Goal: Task Accomplishment & Management: Manage account settings

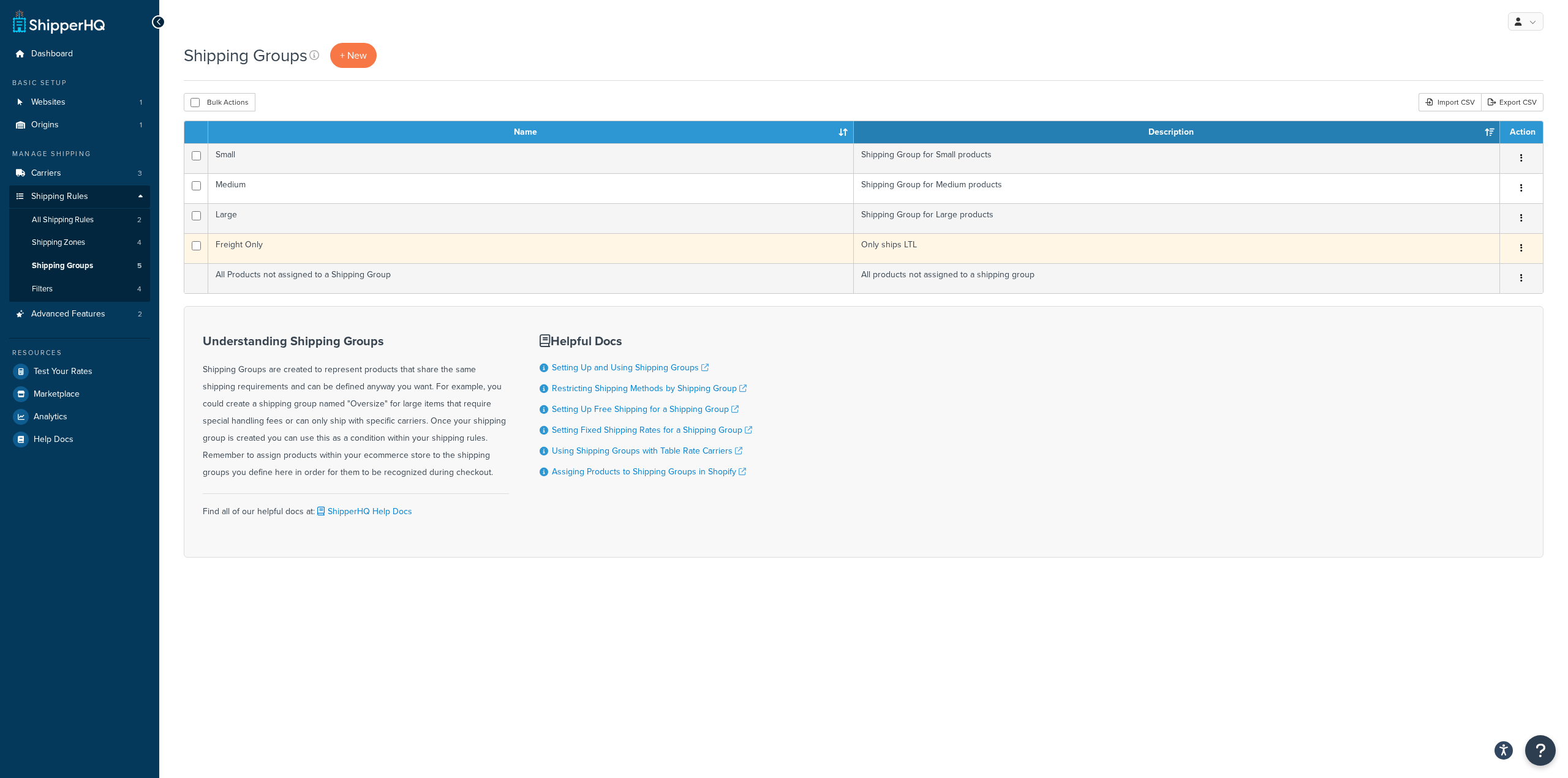
click at [393, 252] on td "Freight Only" at bounding box center [531, 248] width 646 height 30
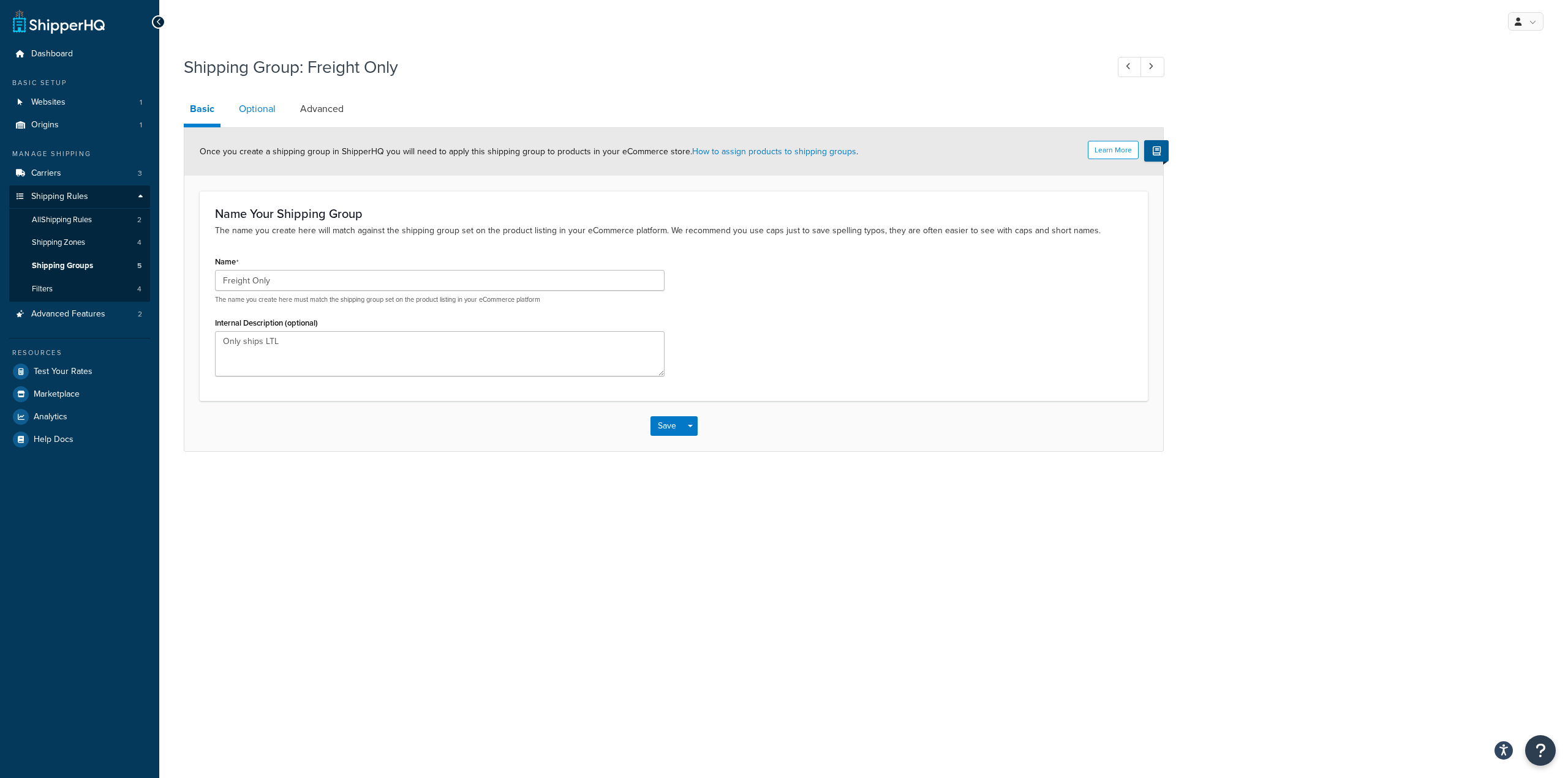
click at [266, 111] on link "Optional" at bounding box center [257, 108] width 49 height 29
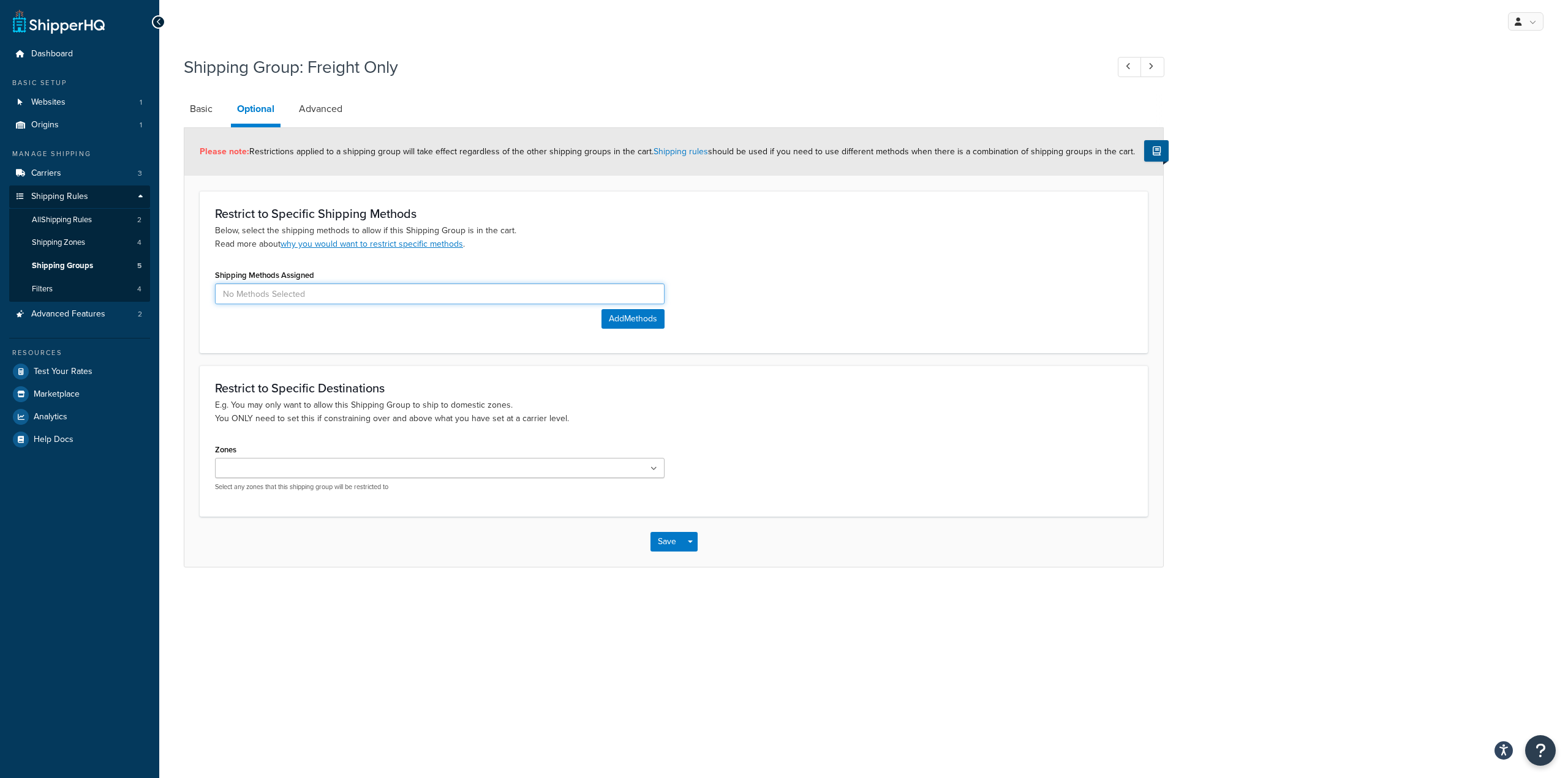
click at [368, 295] on input at bounding box center [440, 294] width 450 height 21
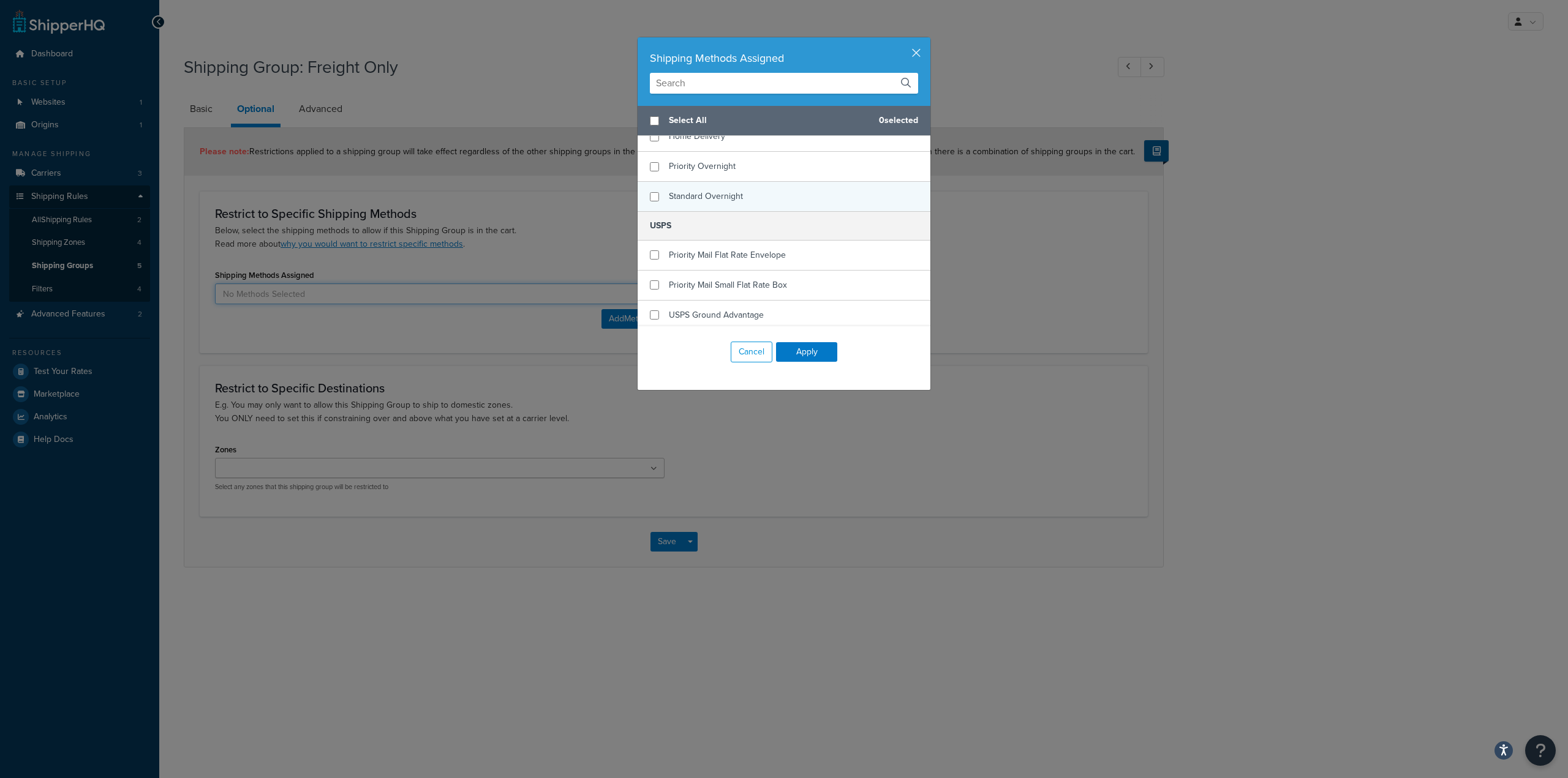
scroll to position [74, 0]
click at [755, 352] on button "Cancel" at bounding box center [751, 352] width 42 height 21
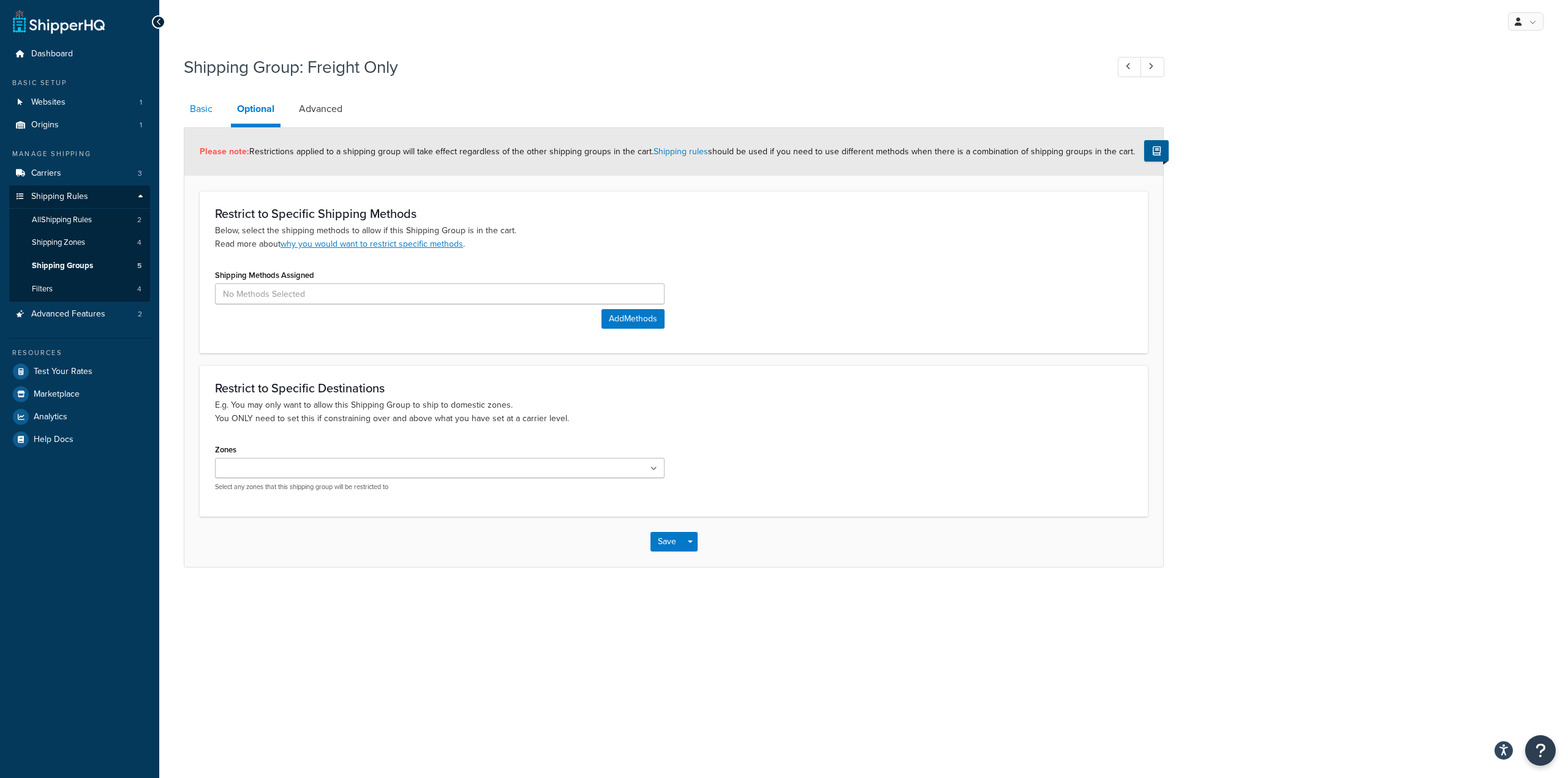
click at [199, 112] on link "Basic" at bounding box center [200, 108] width 35 height 29
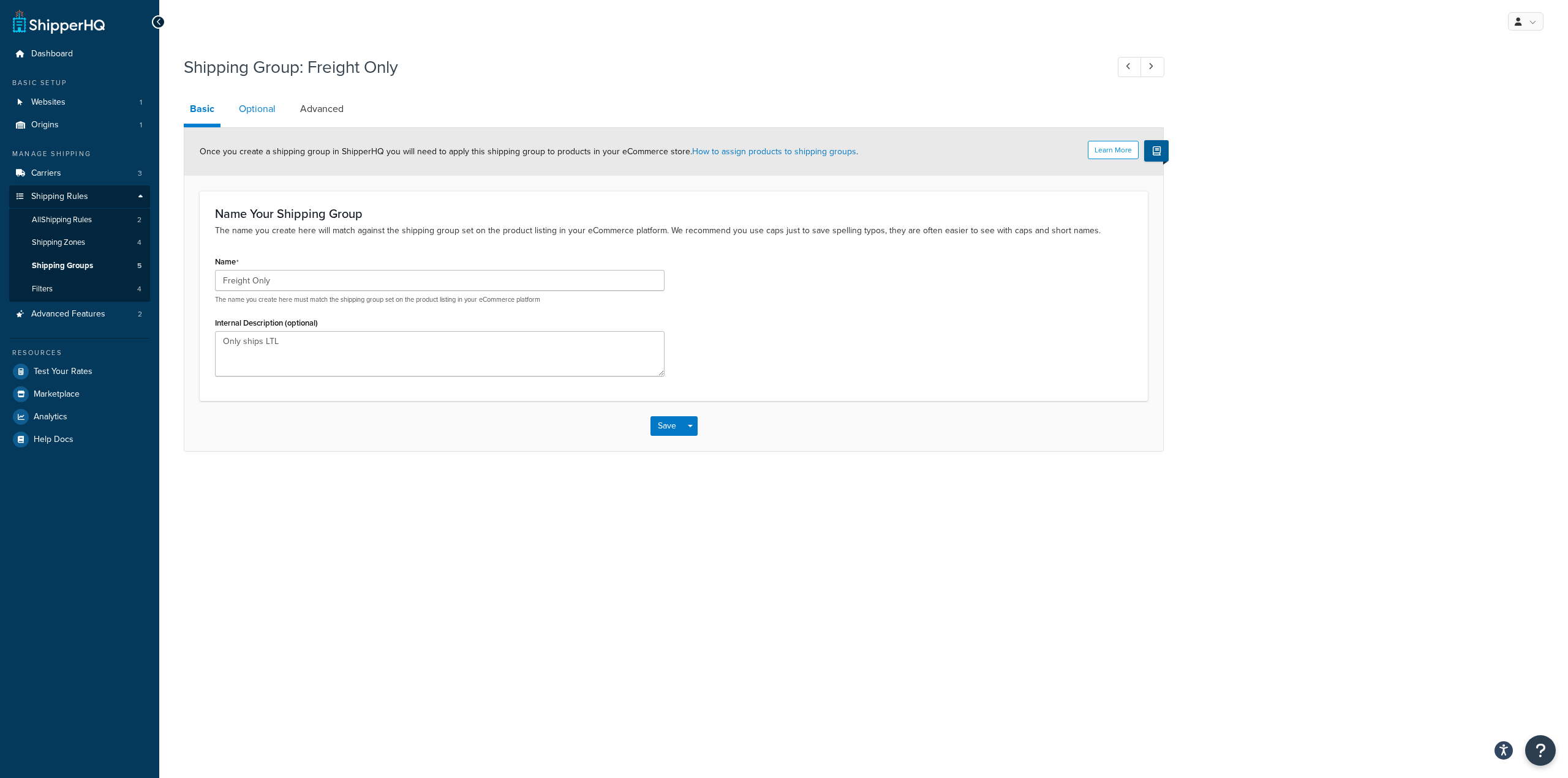
click at [272, 108] on link "Optional" at bounding box center [257, 108] width 49 height 29
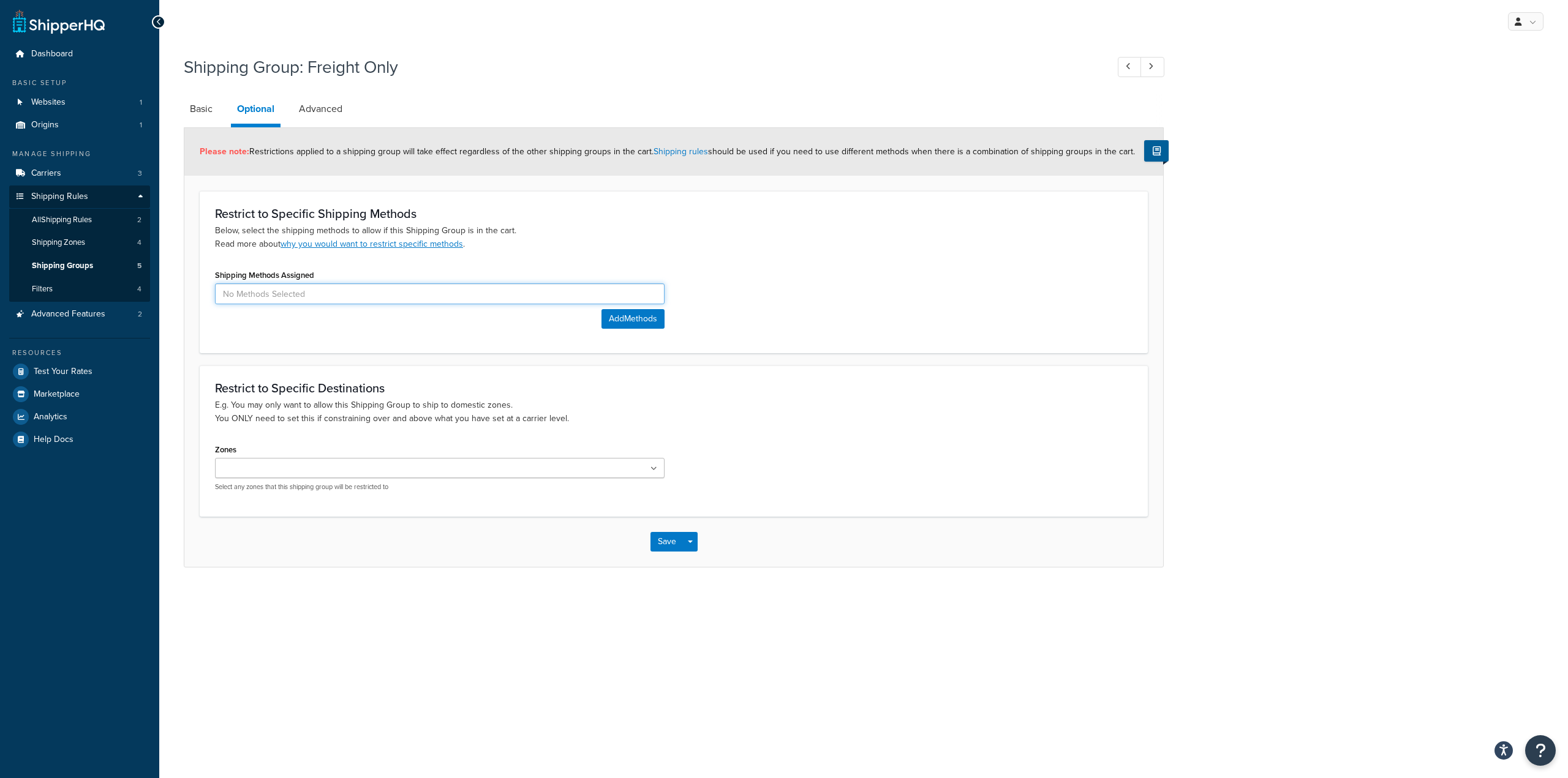
click at [345, 290] on input at bounding box center [440, 294] width 450 height 21
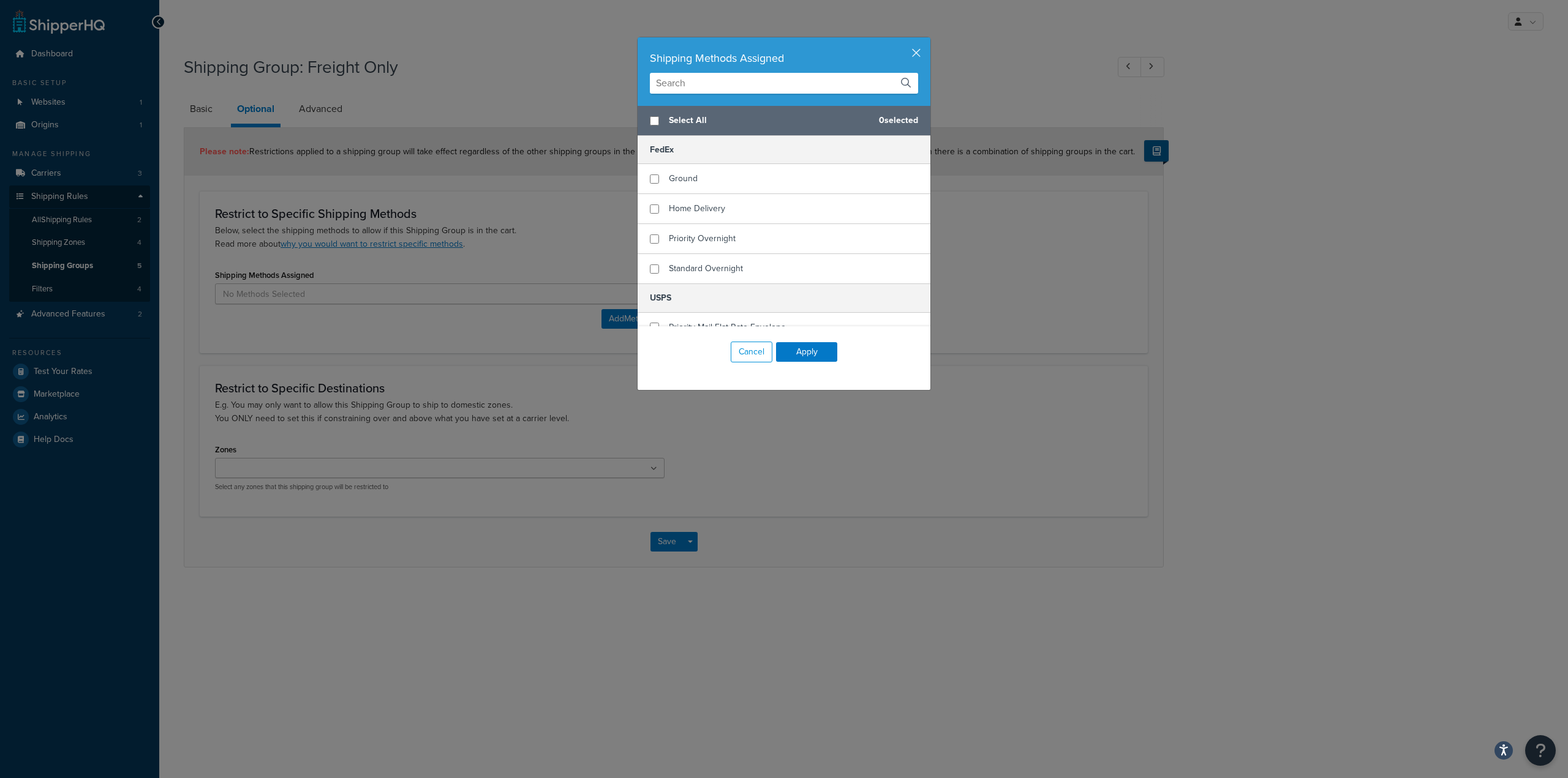
click at [1128, 201] on div "Shipping Methods Assigned Select All 0 selected FedEx Ground Home Delivery Prio…" at bounding box center [784, 389] width 1568 height 778
click at [906, 54] on div "Shipping Methods Assigned" at bounding box center [784, 58] width 269 height 17
click at [927, 40] on button "button" at bounding box center [928, 38] width 3 height 3
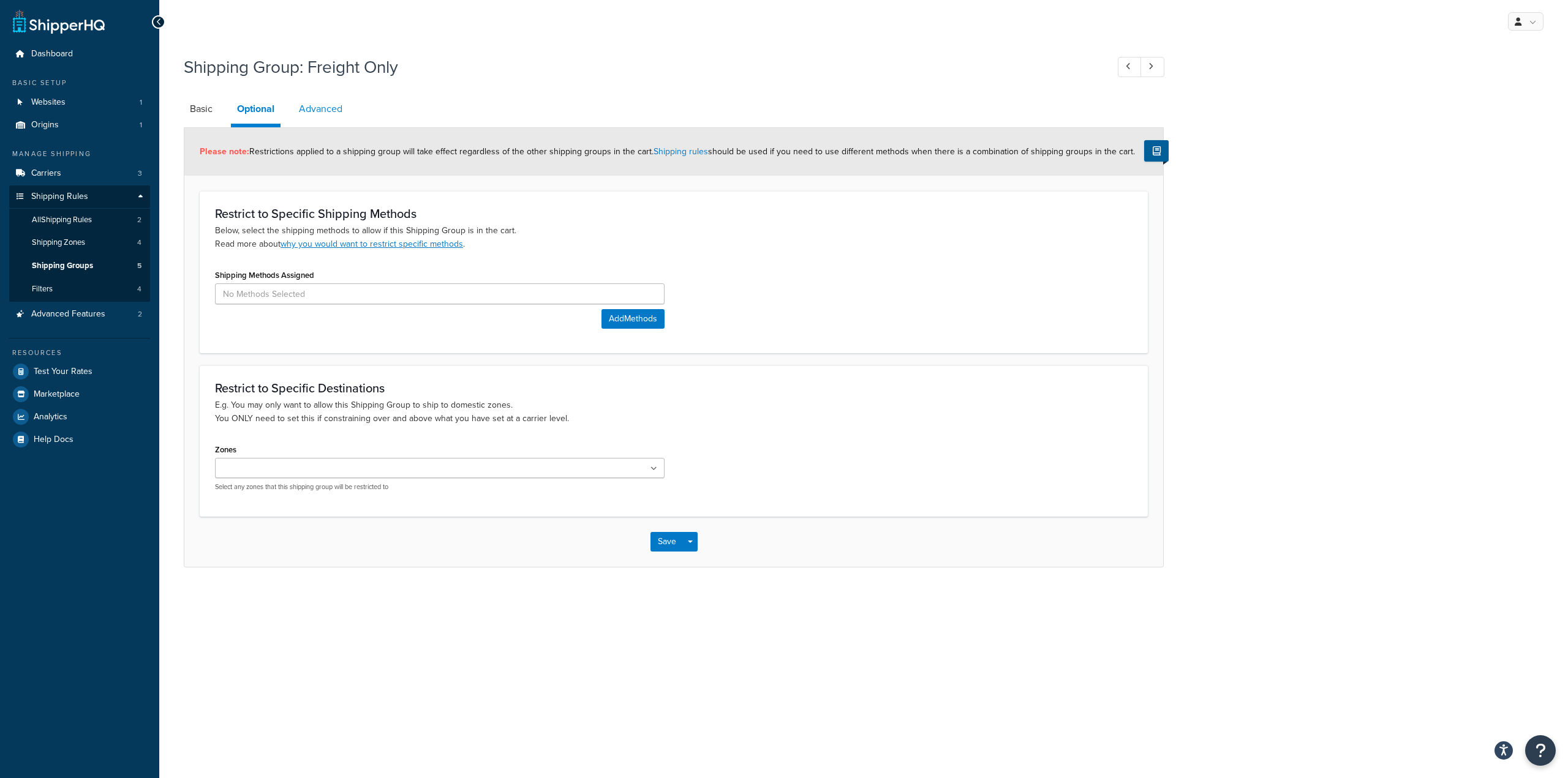
click at [319, 108] on link "Advanced" at bounding box center [321, 108] width 56 height 29
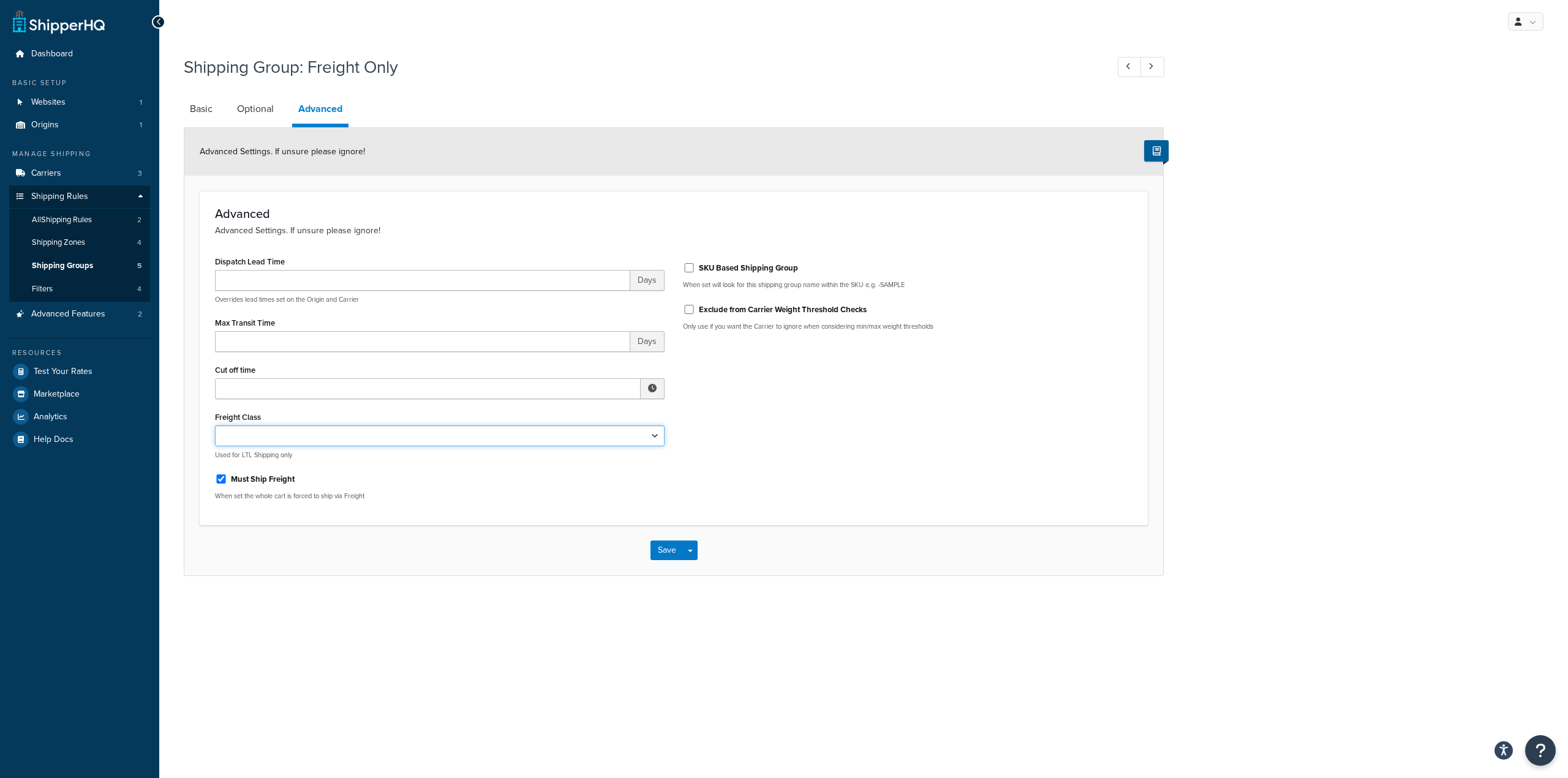
click at [400, 434] on select "50 55 60 65 70 77.5 85 92.5 100 110 125 150 175 200 250 300 400 500" at bounding box center [440, 436] width 450 height 21
select select "55"
click at [215, 425] on select "50 55 60 65 70 77.5 85 92.5 100 110 125 150 175 200 250 300 400 500" at bounding box center [440, 436] width 450 height 21
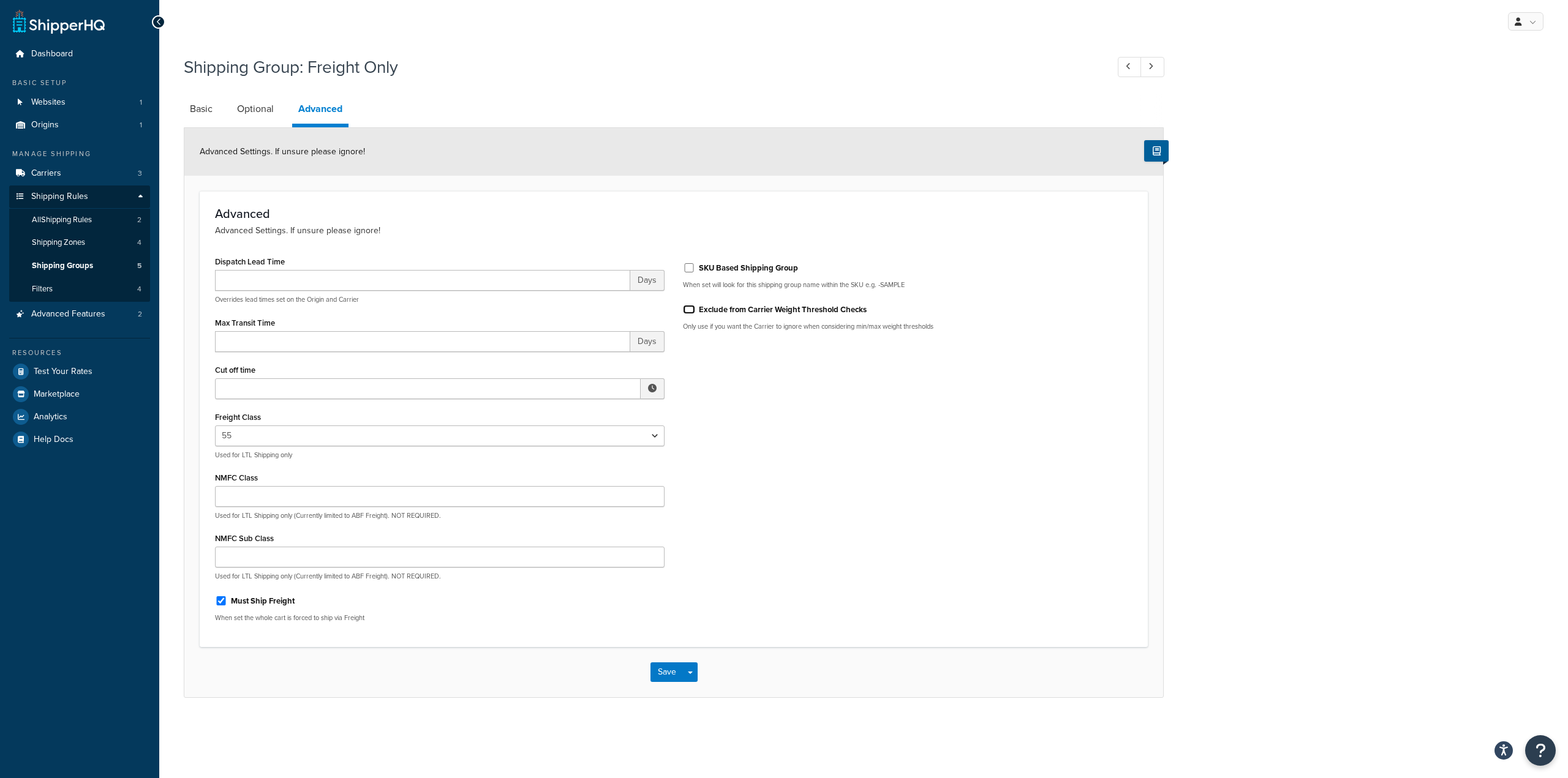
click at [688, 313] on input "Exclude from Carrier Weight Threshold Checks" at bounding box center [689, 310] width 12 height 9
checkbox input "true"
click at [672, 664] on button "Save" at bounding box center [666, 671] width 33 height 20
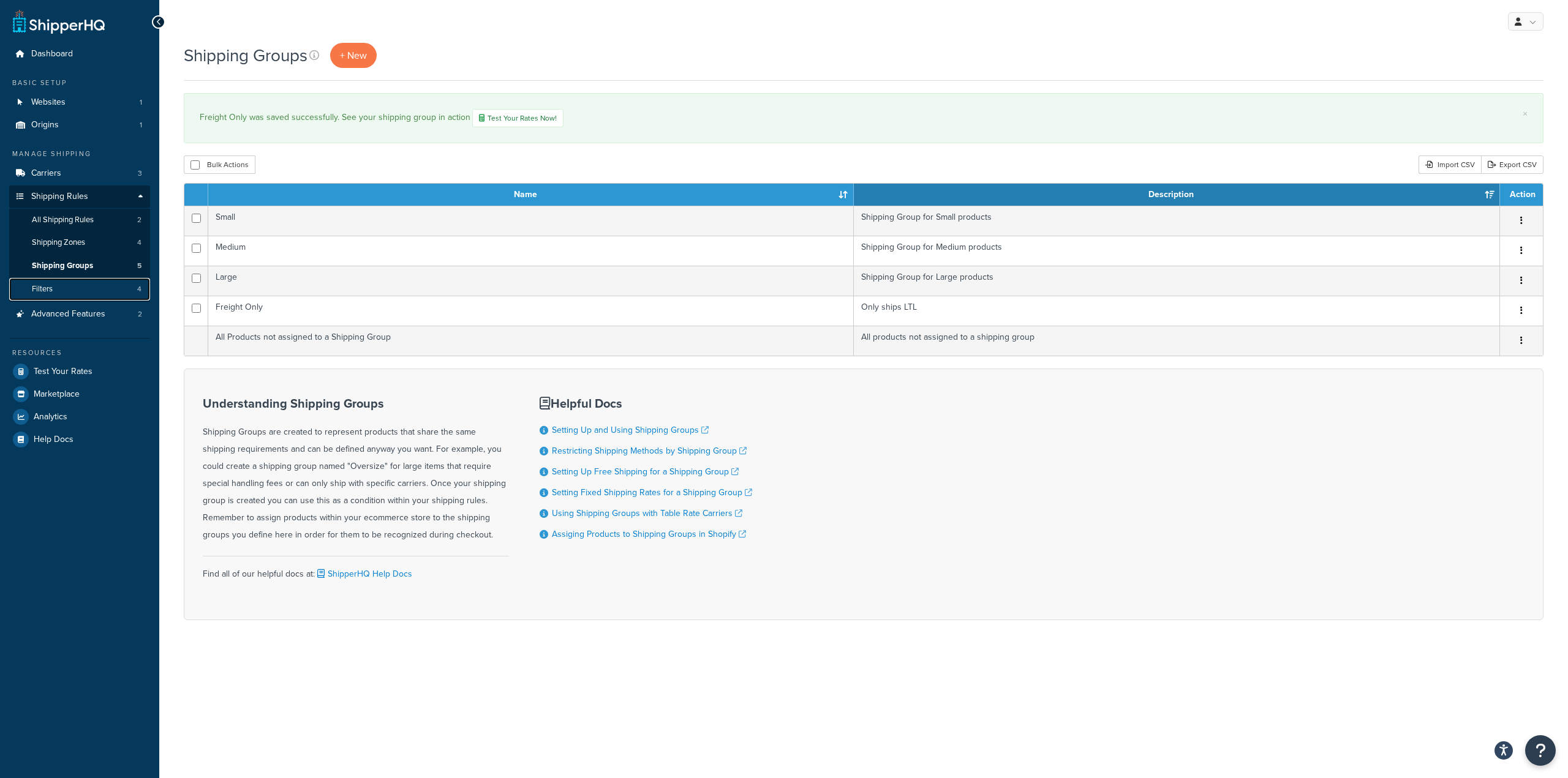
click at [93, 295] on link "Filters 4" at bounding box center [80, 289] width 141 height 22
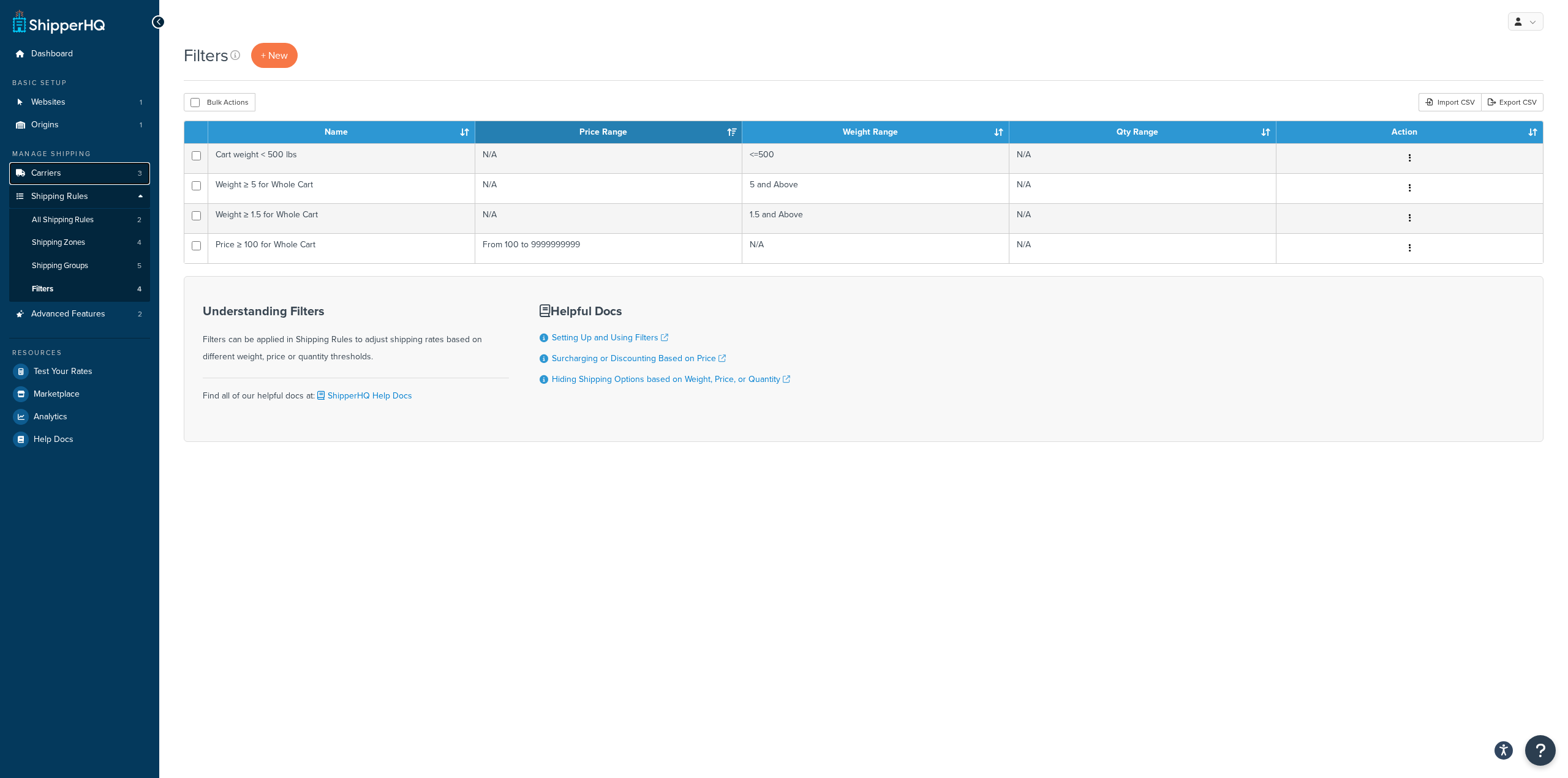
click at [92, 177] on link "Carriers 3" at bounding box center [80, 174] width 141 height 22
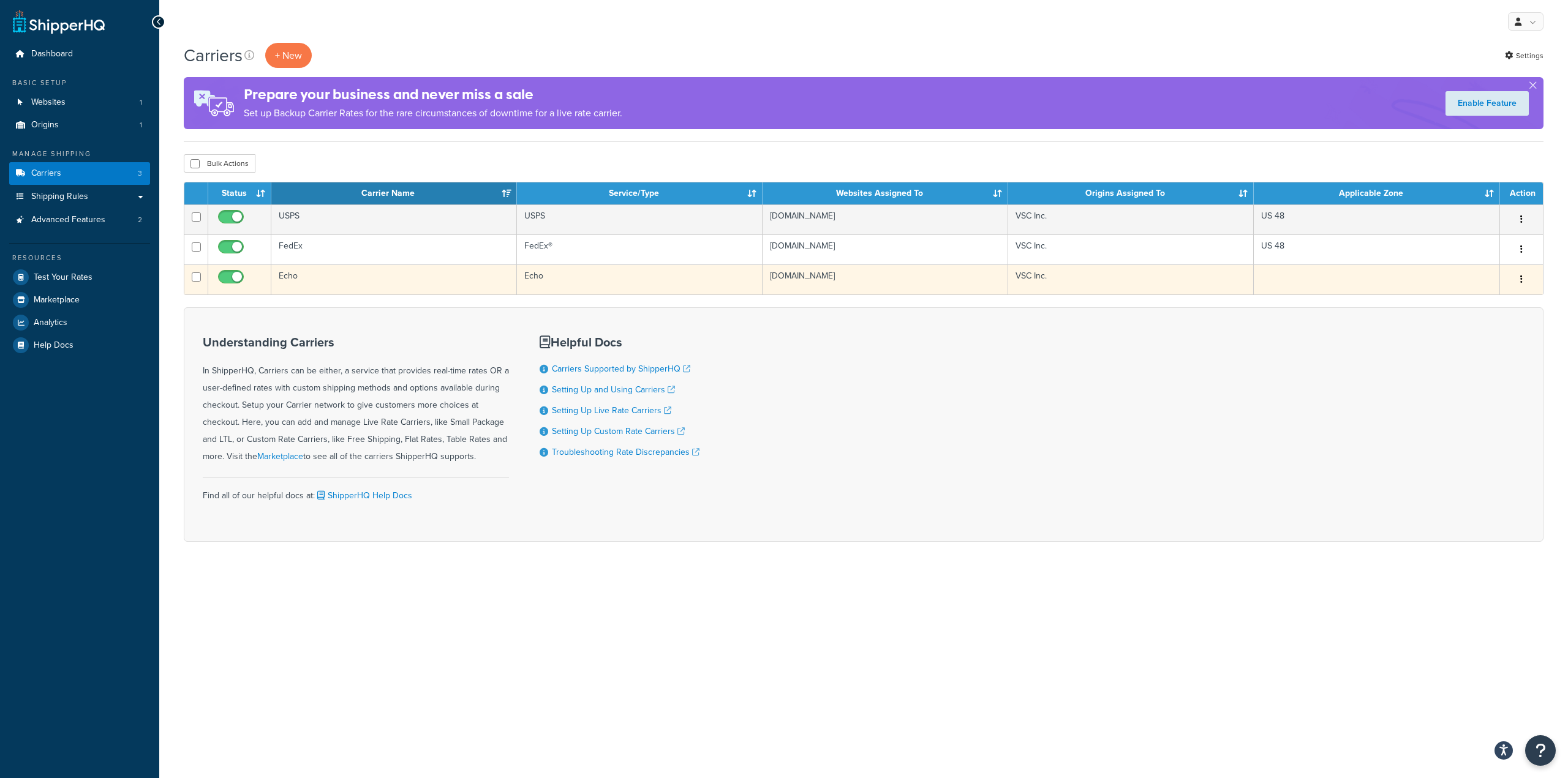
click at [632, 280] on td "Echo" at bounding box center [640, 280] width 246 height 30
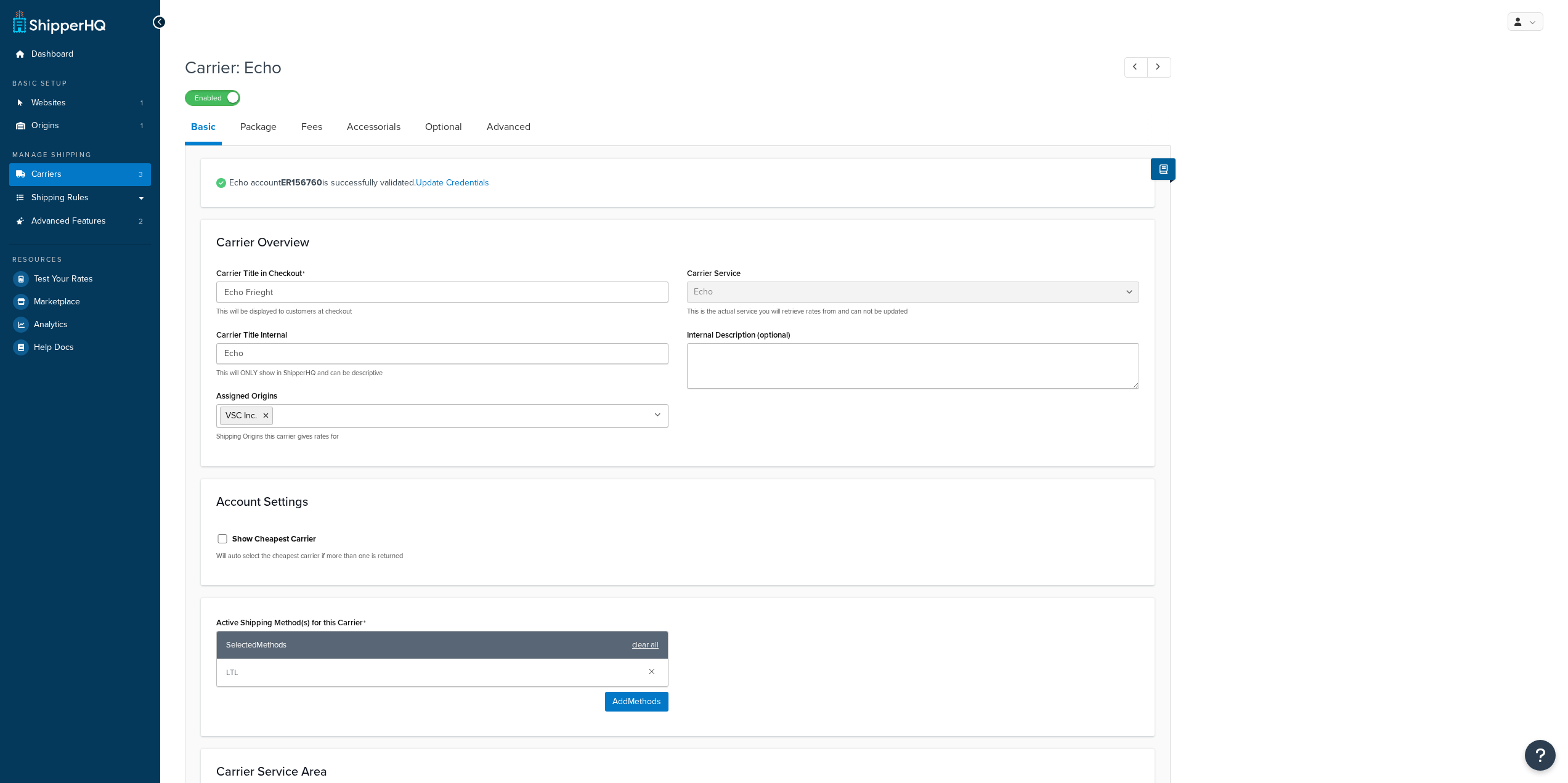
select select "echoFreight"
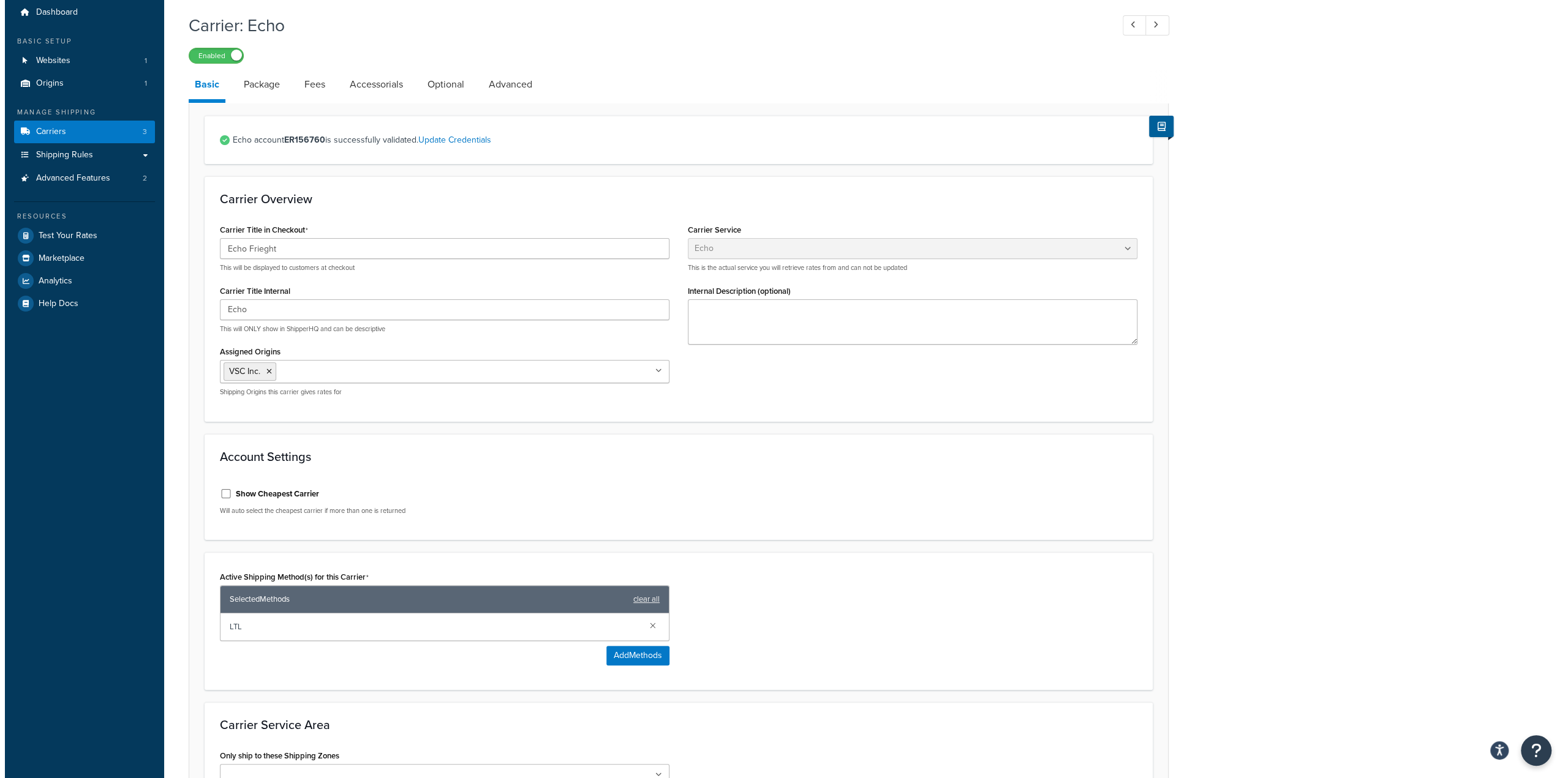
scroll to position [61, 0]
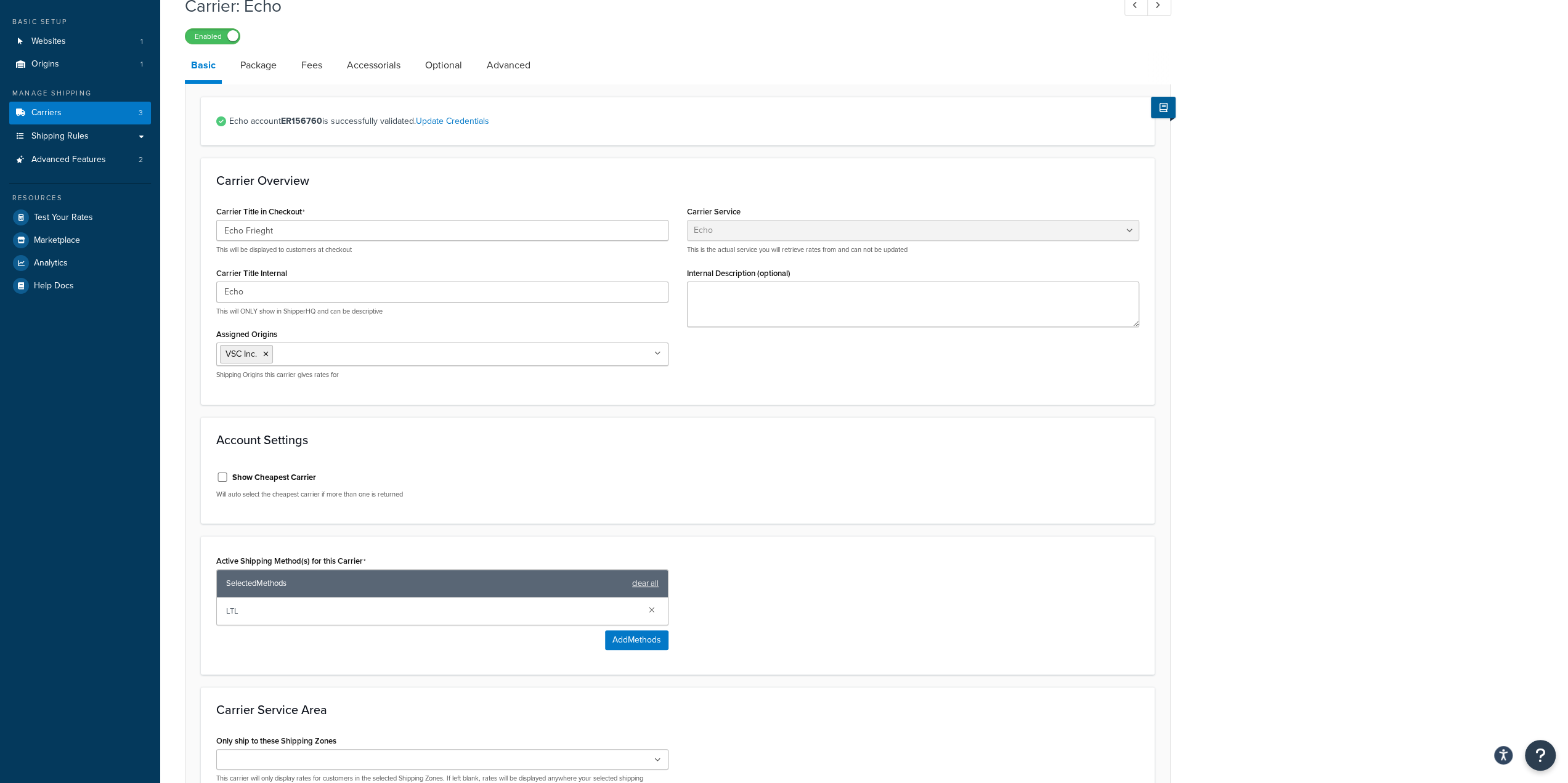
click at [582, 622] on div "LTL" at bounding box center [441, 611] width 451 height 27
click at [635, 642] on button "Add Methods" at bounding box center [636, 640] width 63 height 20
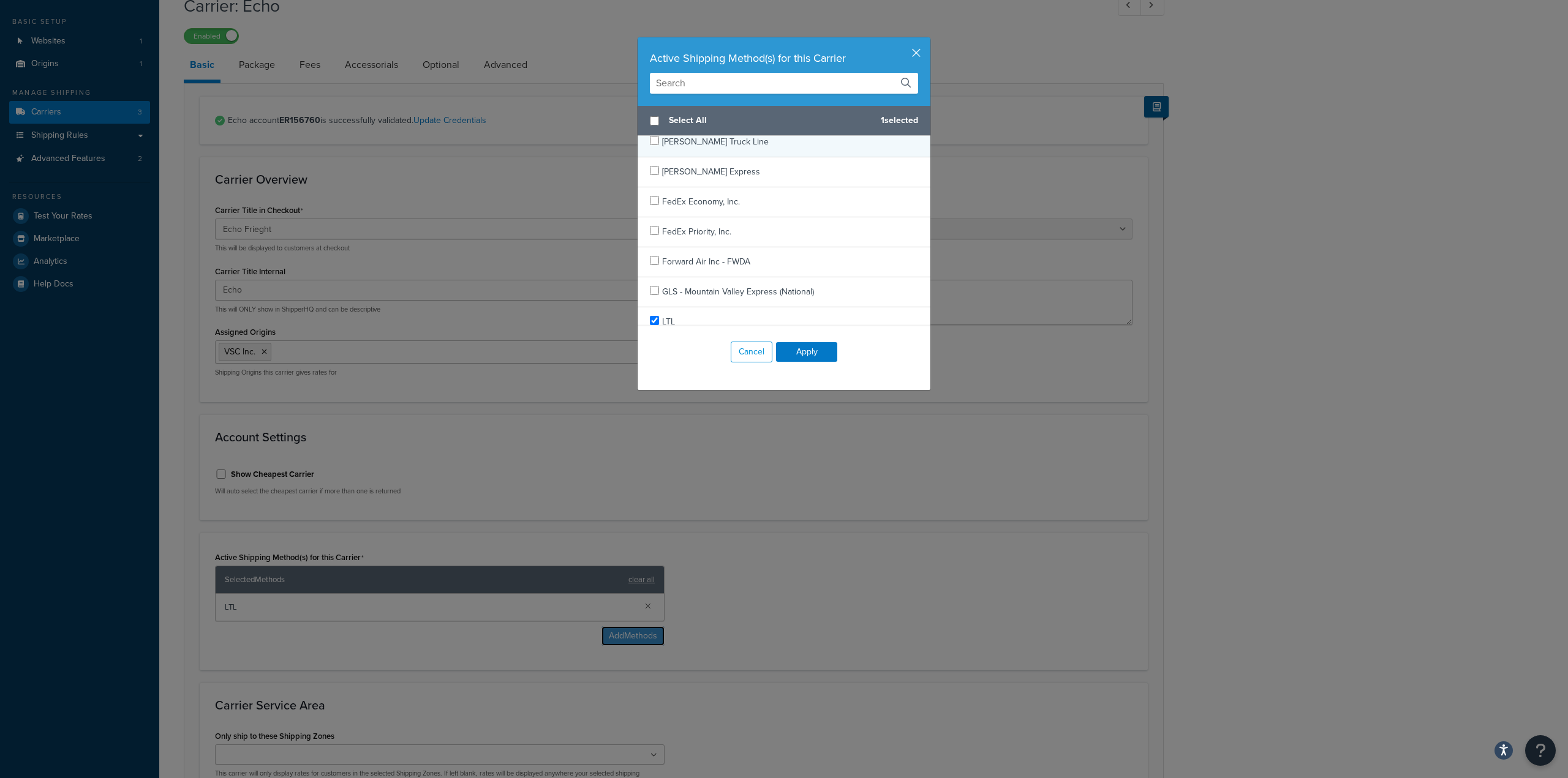
scroll to position [183, 0]
click at [650, 117] on input "checkbox" at bounding box center [655, 121] width 9 height 9
checkbox input "true"
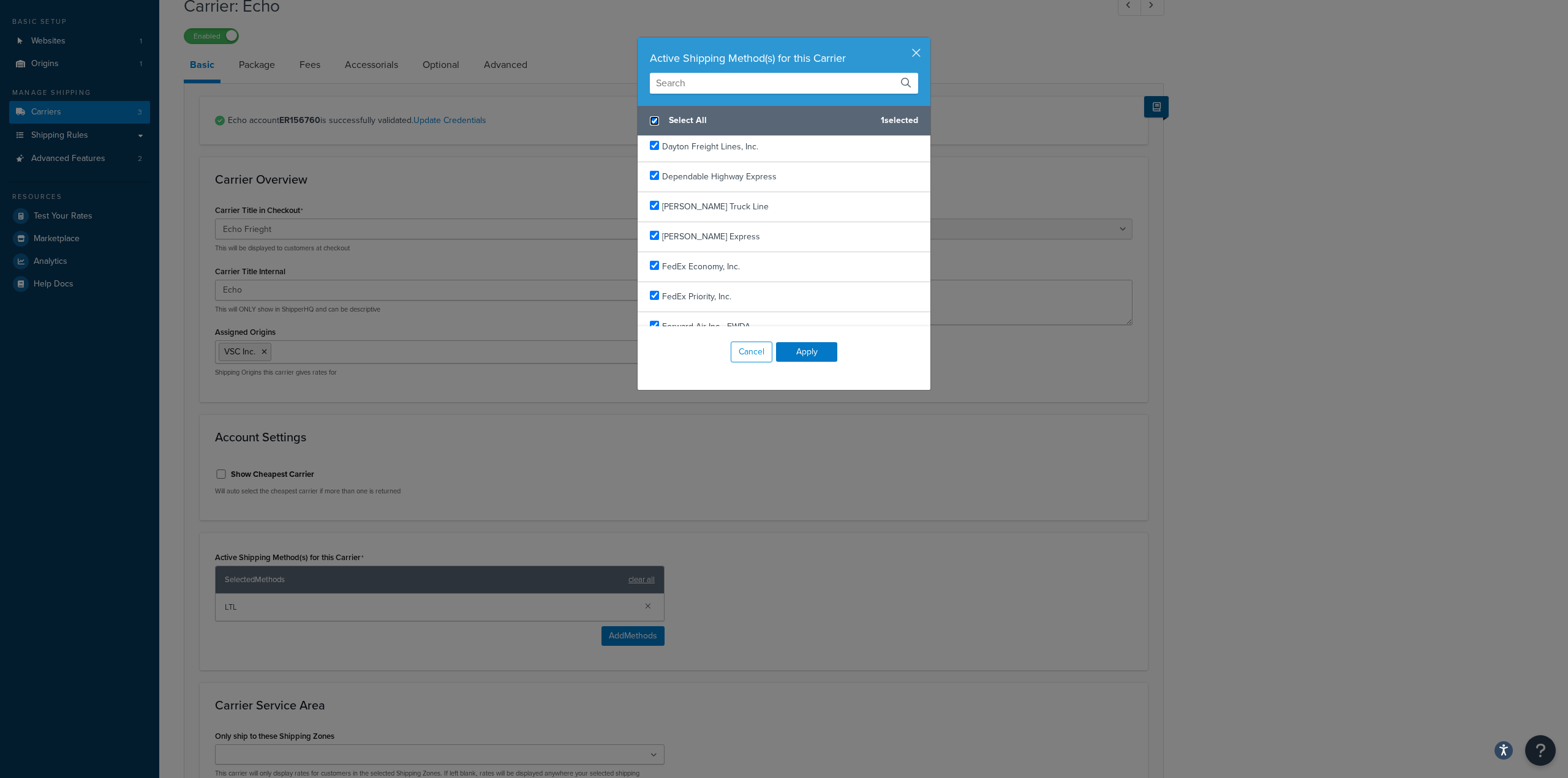
checkbox input "true"
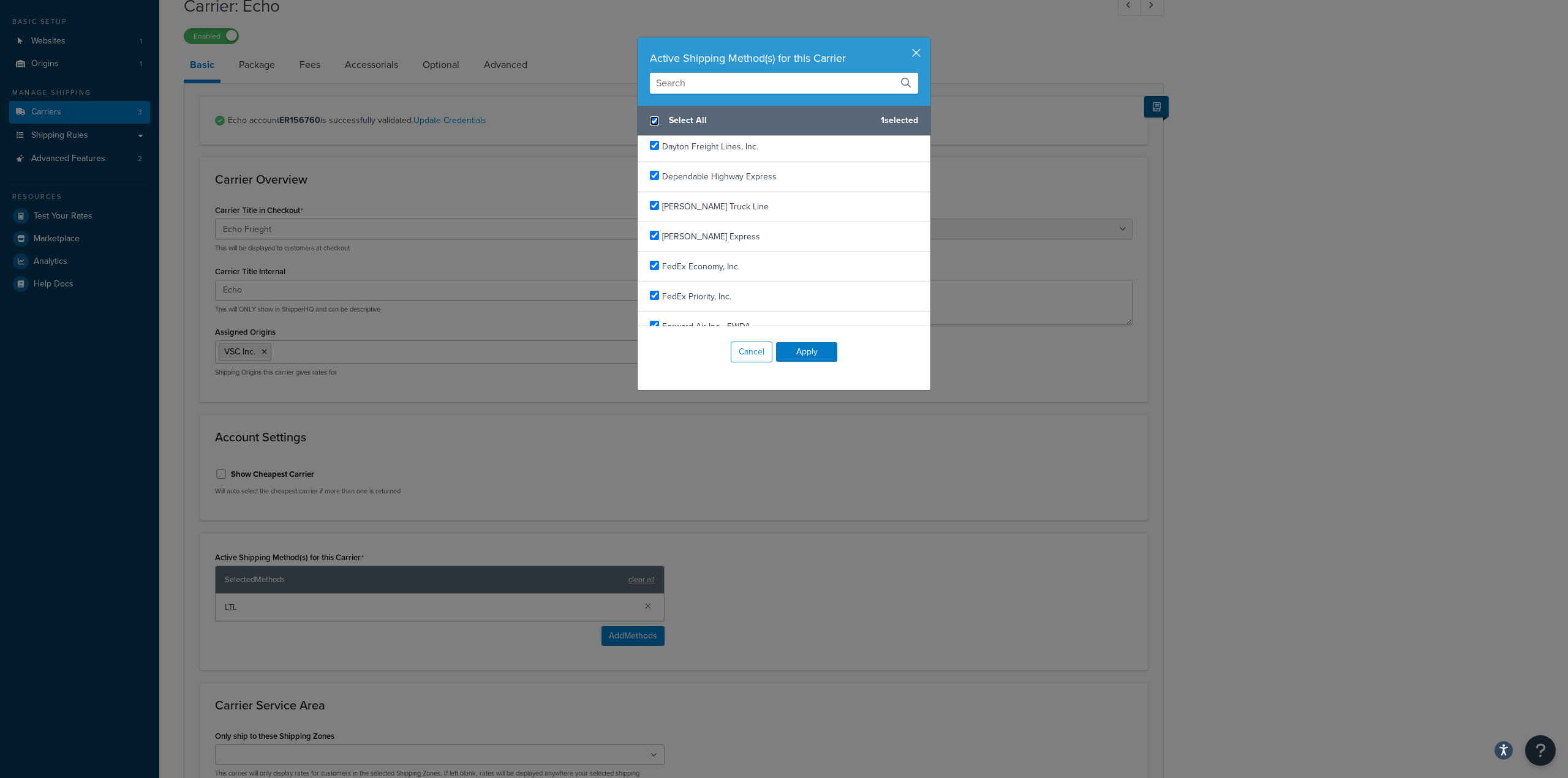
checkbox input "true"
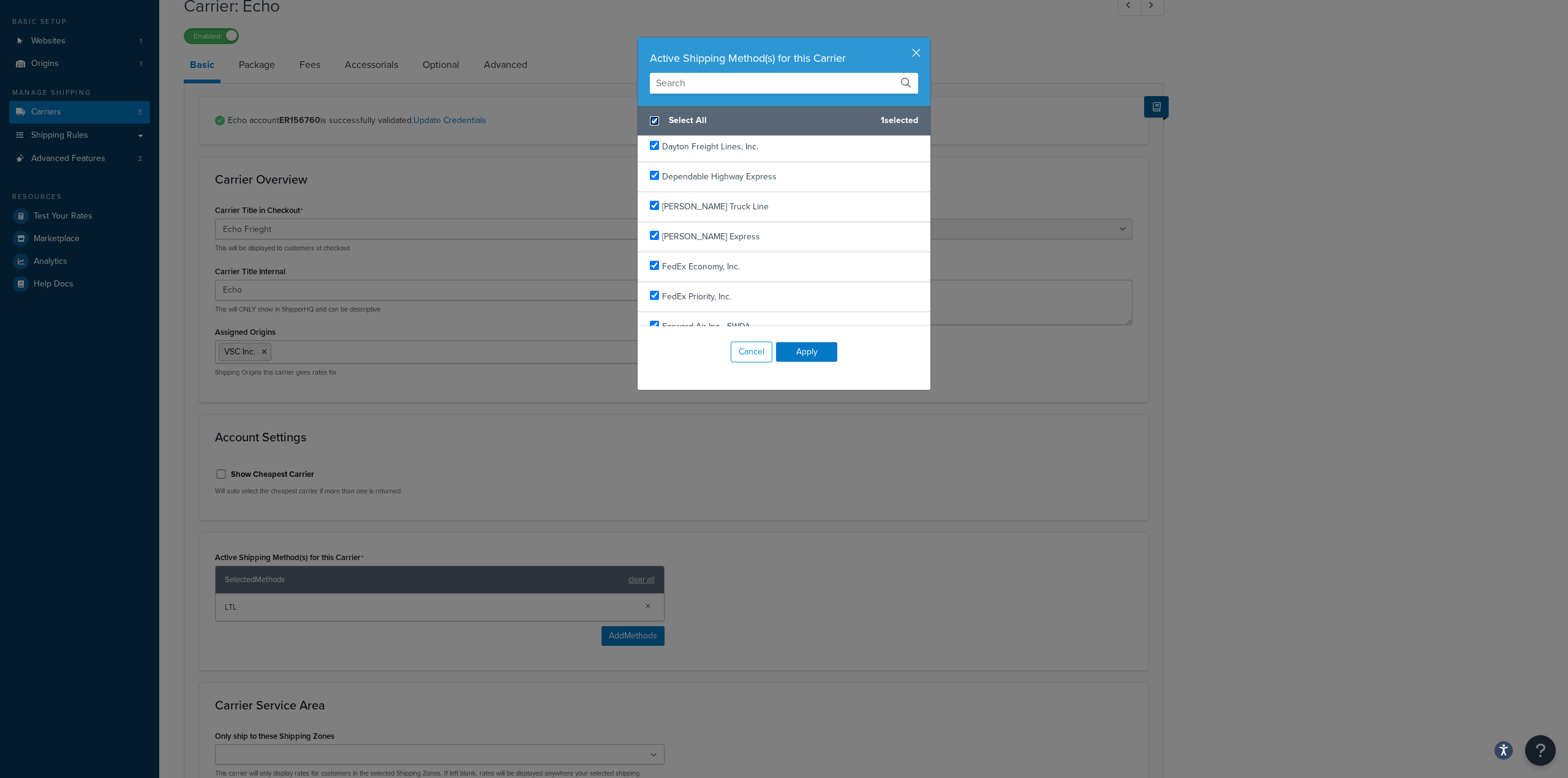
checkbox input "true"
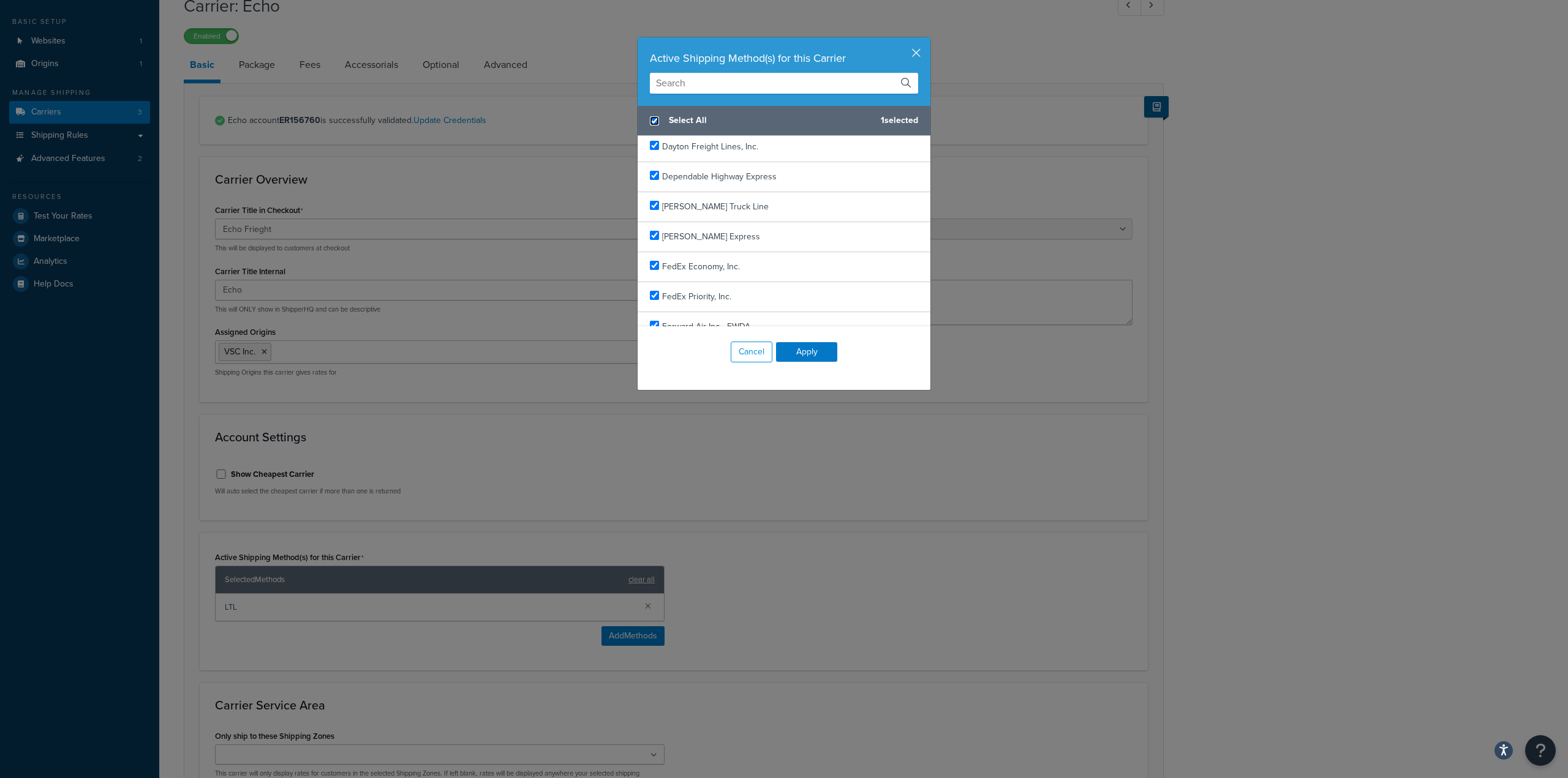
checkbox input "true"
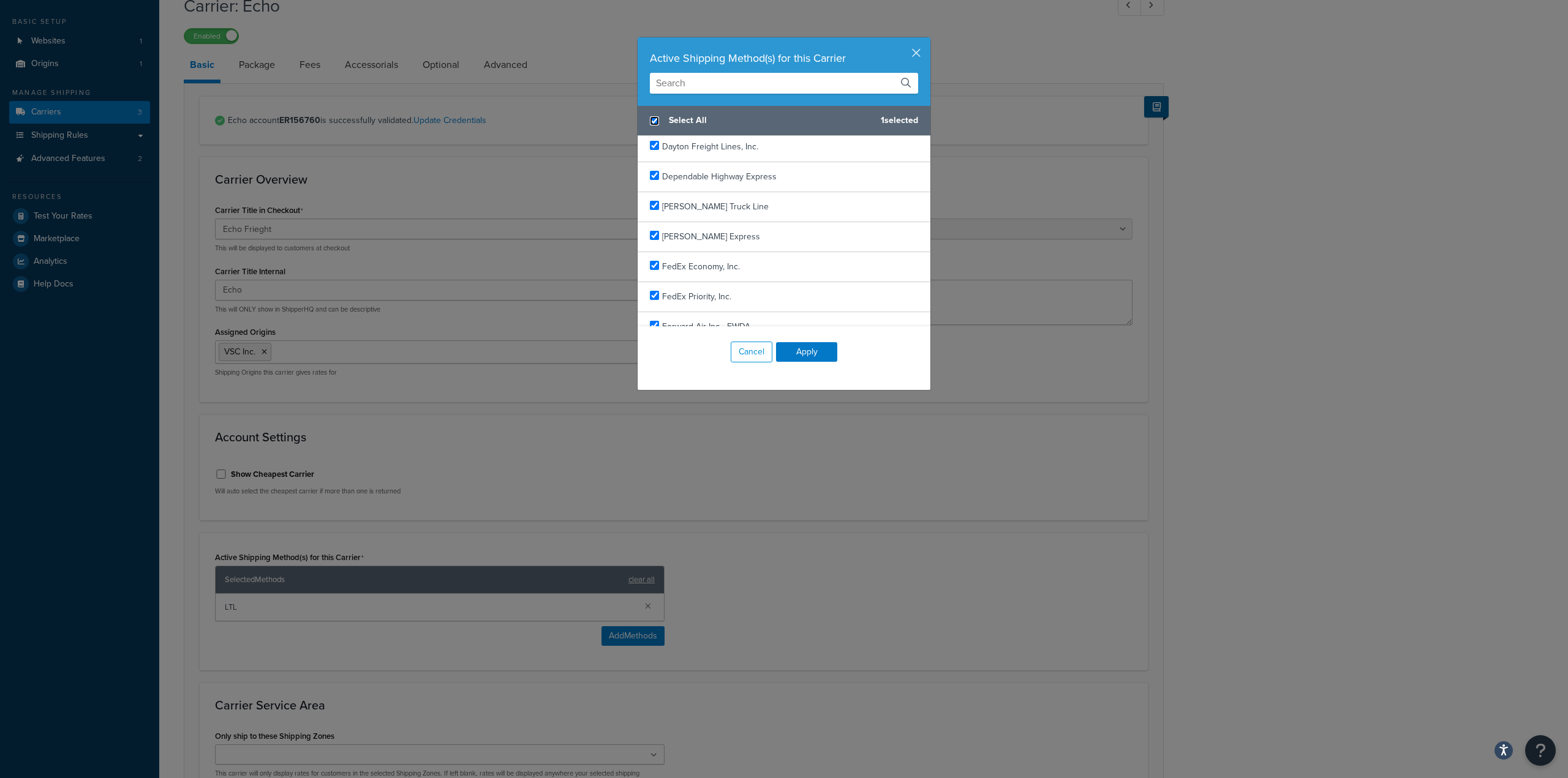
checkbox input "true"
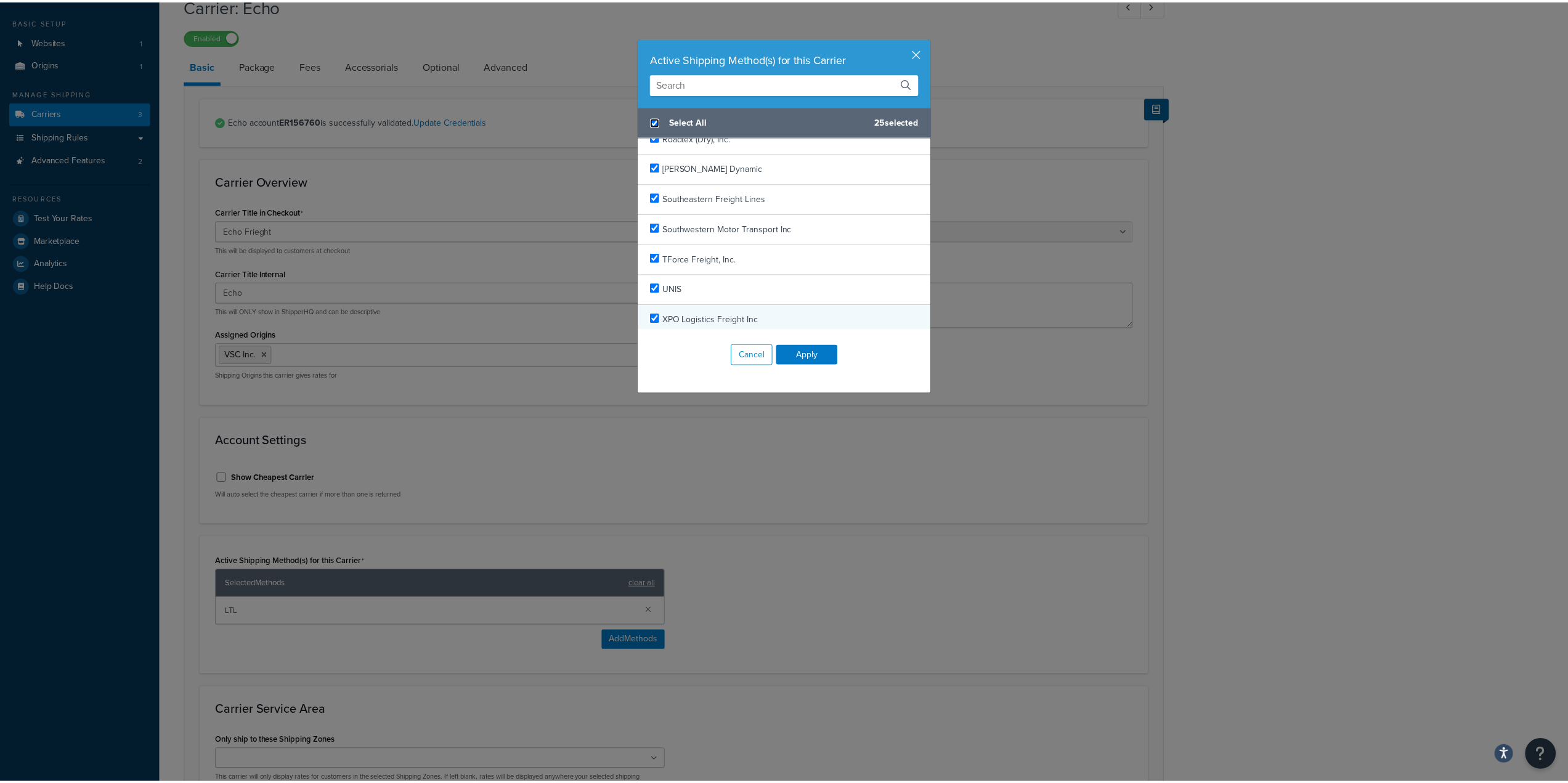
scroll to position [557, 0]
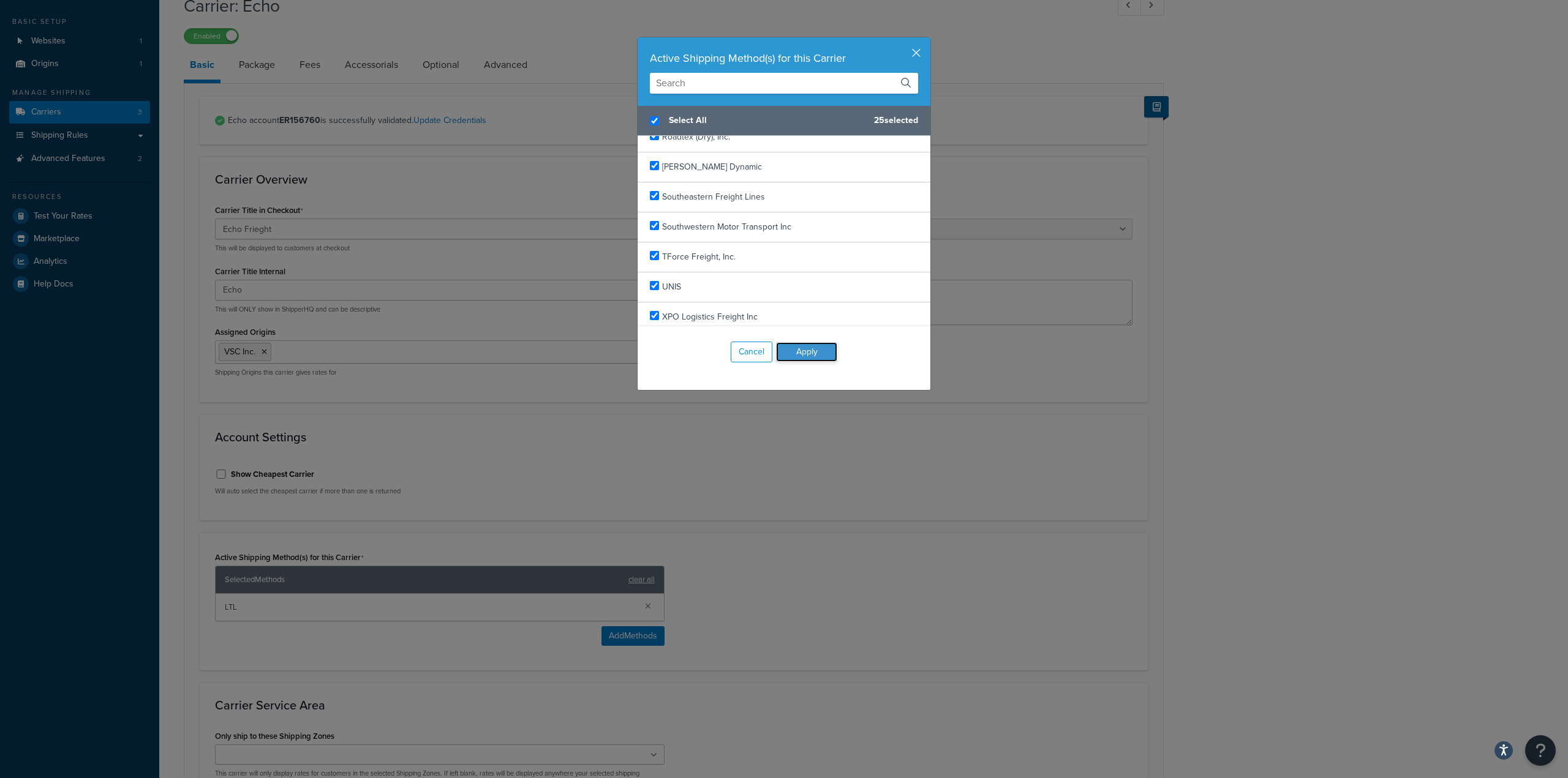
click at [801, 349] on button "Apply" at bounding box center [806, 352] width 61 height 20
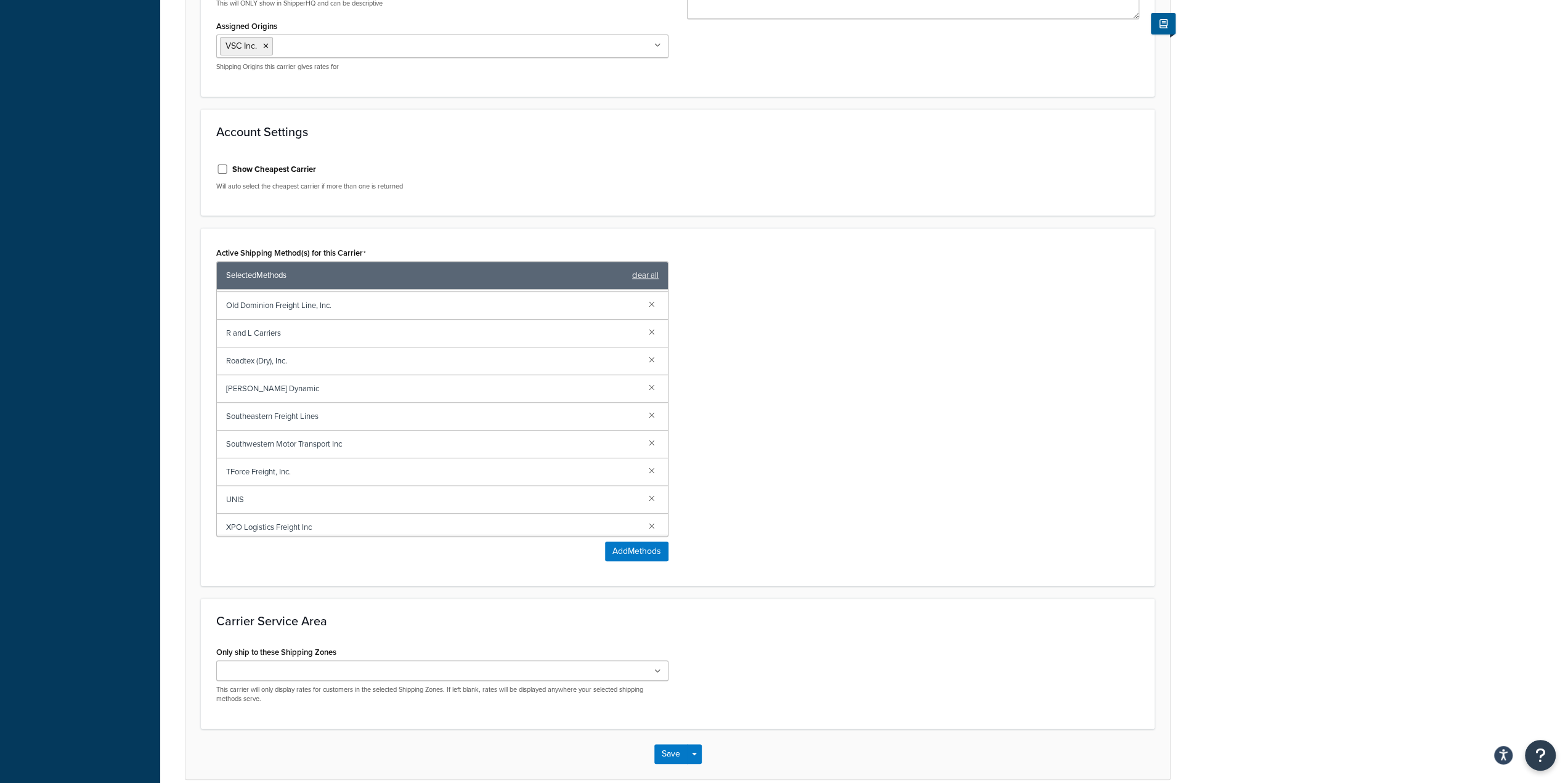
scroll to position [425, 0]
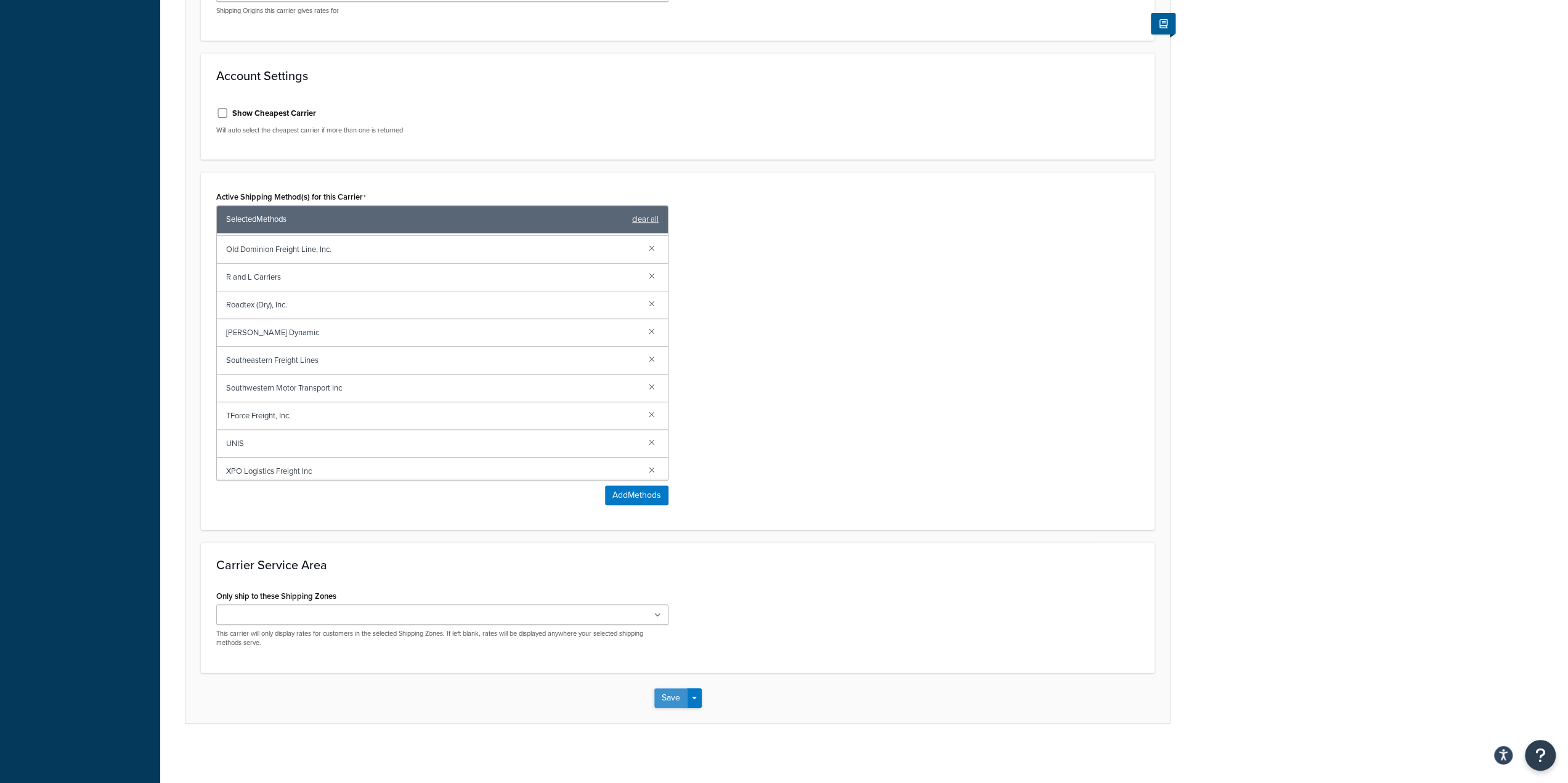
click at [674, 692] on button "Save" at bounding box center [670, 697] width 33 height 20
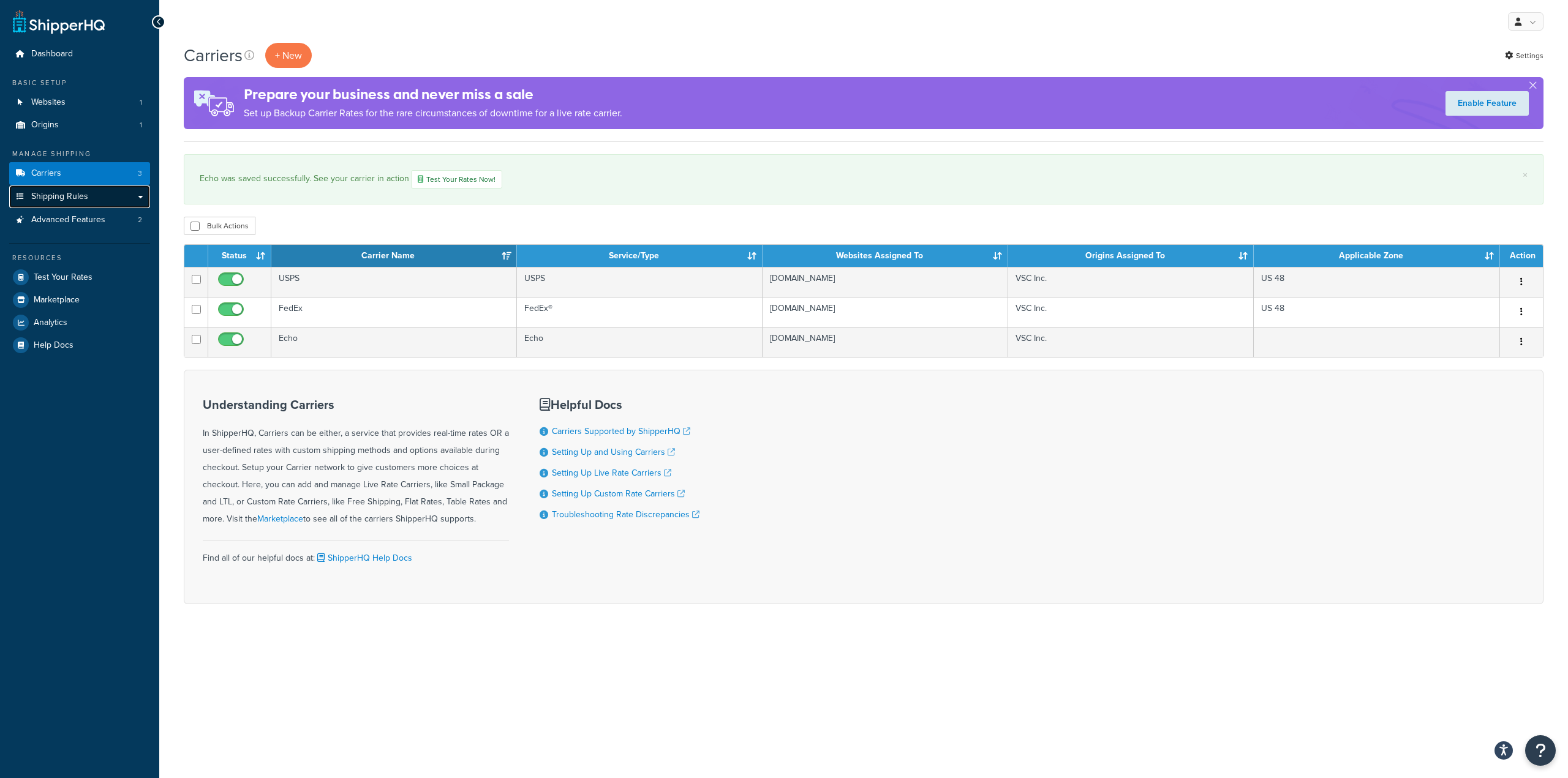
click at [86, 194] on span "Shipping Rules" at bounding box center [59, 196] width 57 height 10
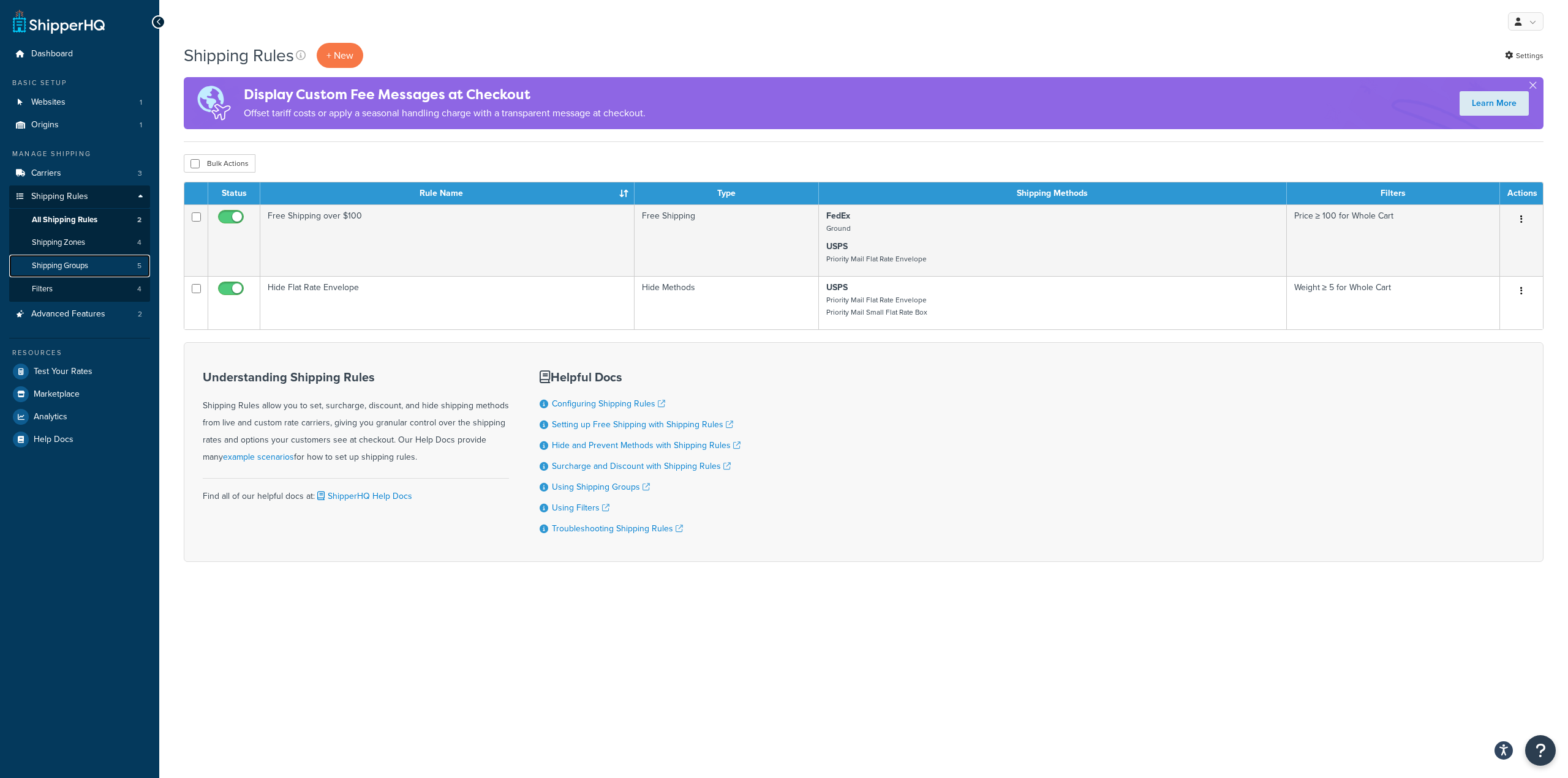
click at [88, 264] on span "Shipping Groups" at bounding box center [60, 266] width 56 height 10
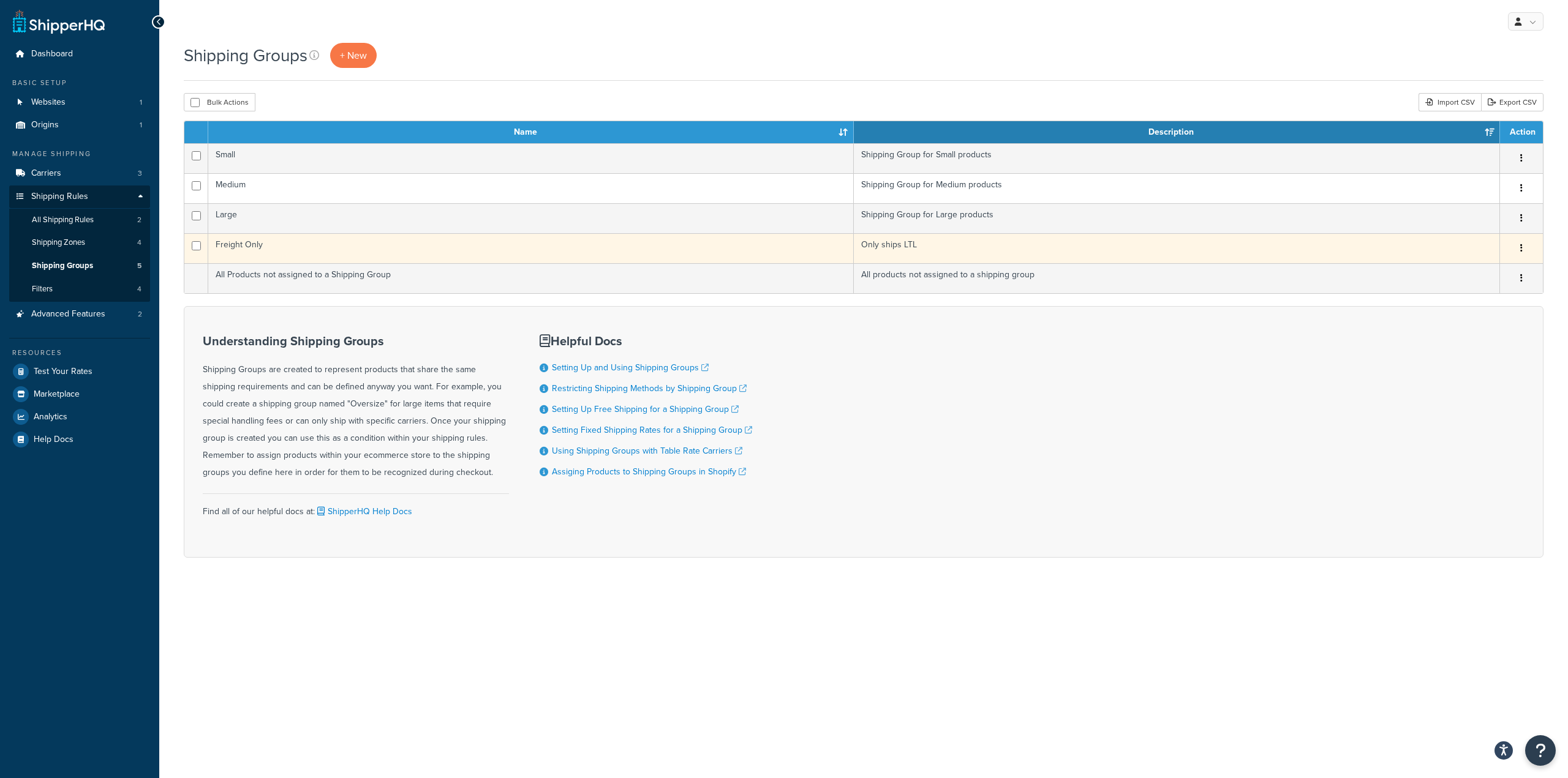
click at [408, 240] on td "Freight Only" at bounding box center [531, 248] width 646 height 30
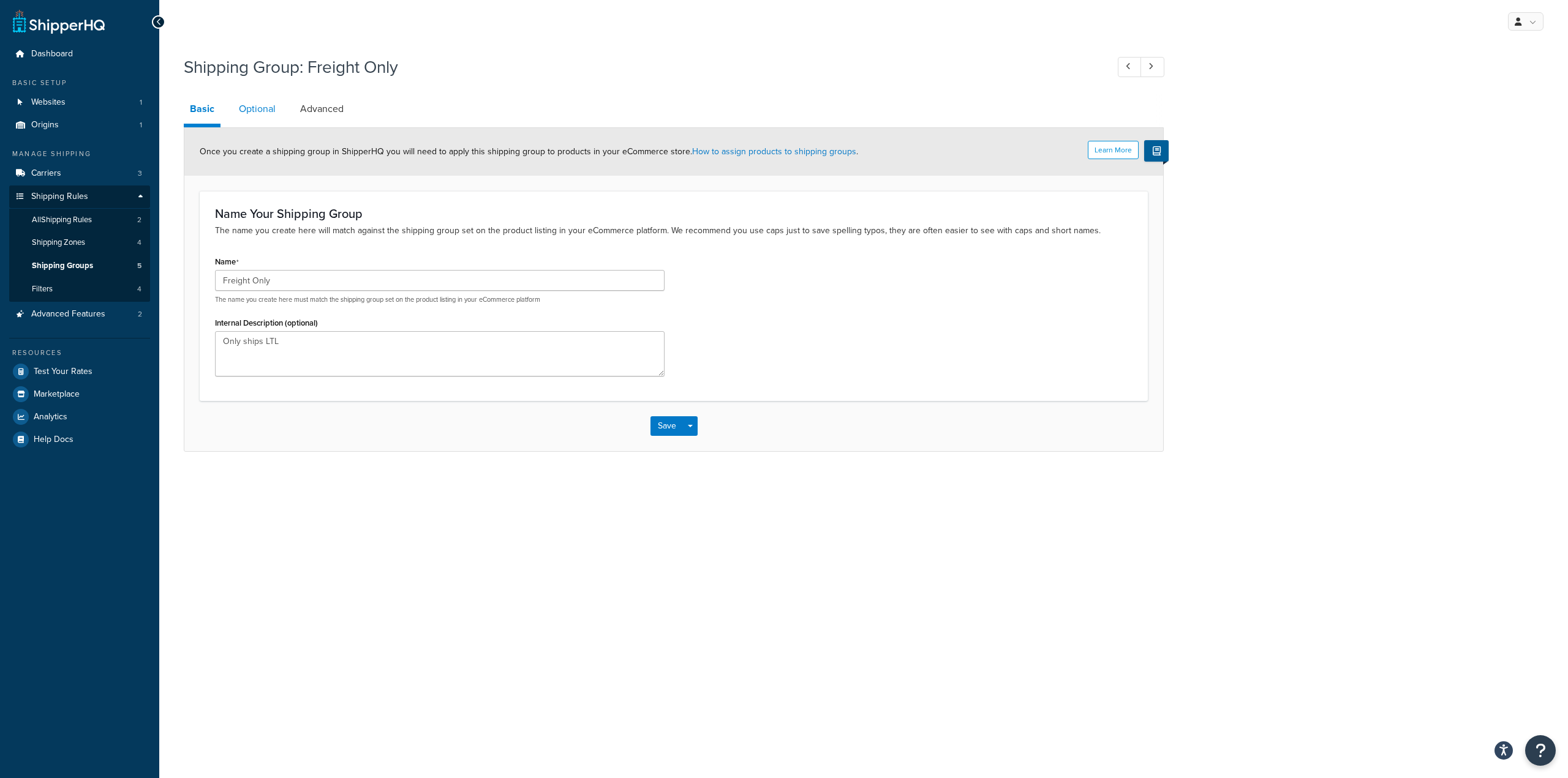
click at [257, 111] on link "Optional" at bounding box center [257, 108] width 49 height 29
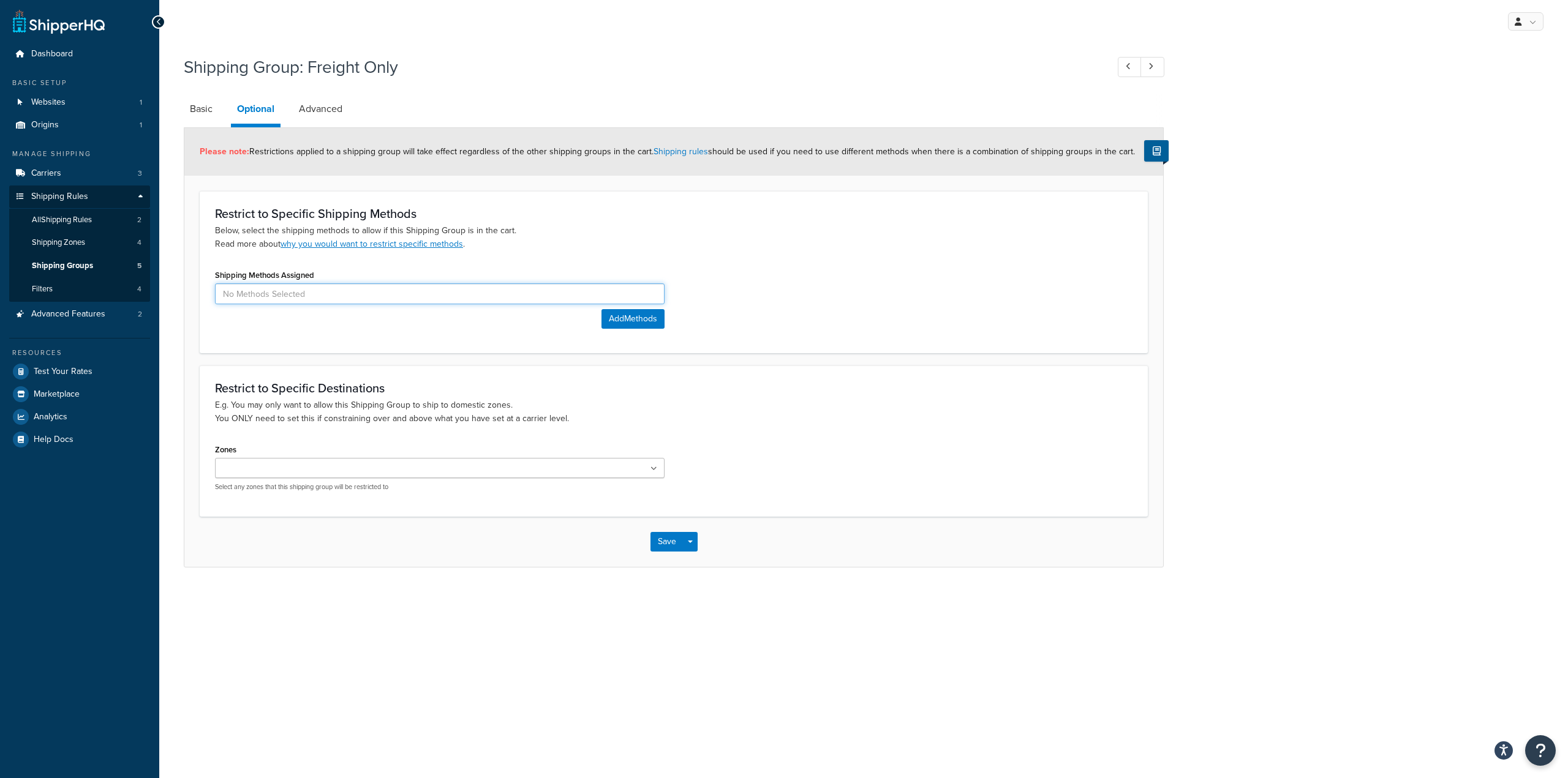
click at [327, 292] on input at bounding box center [440, 294] width 450 height 21
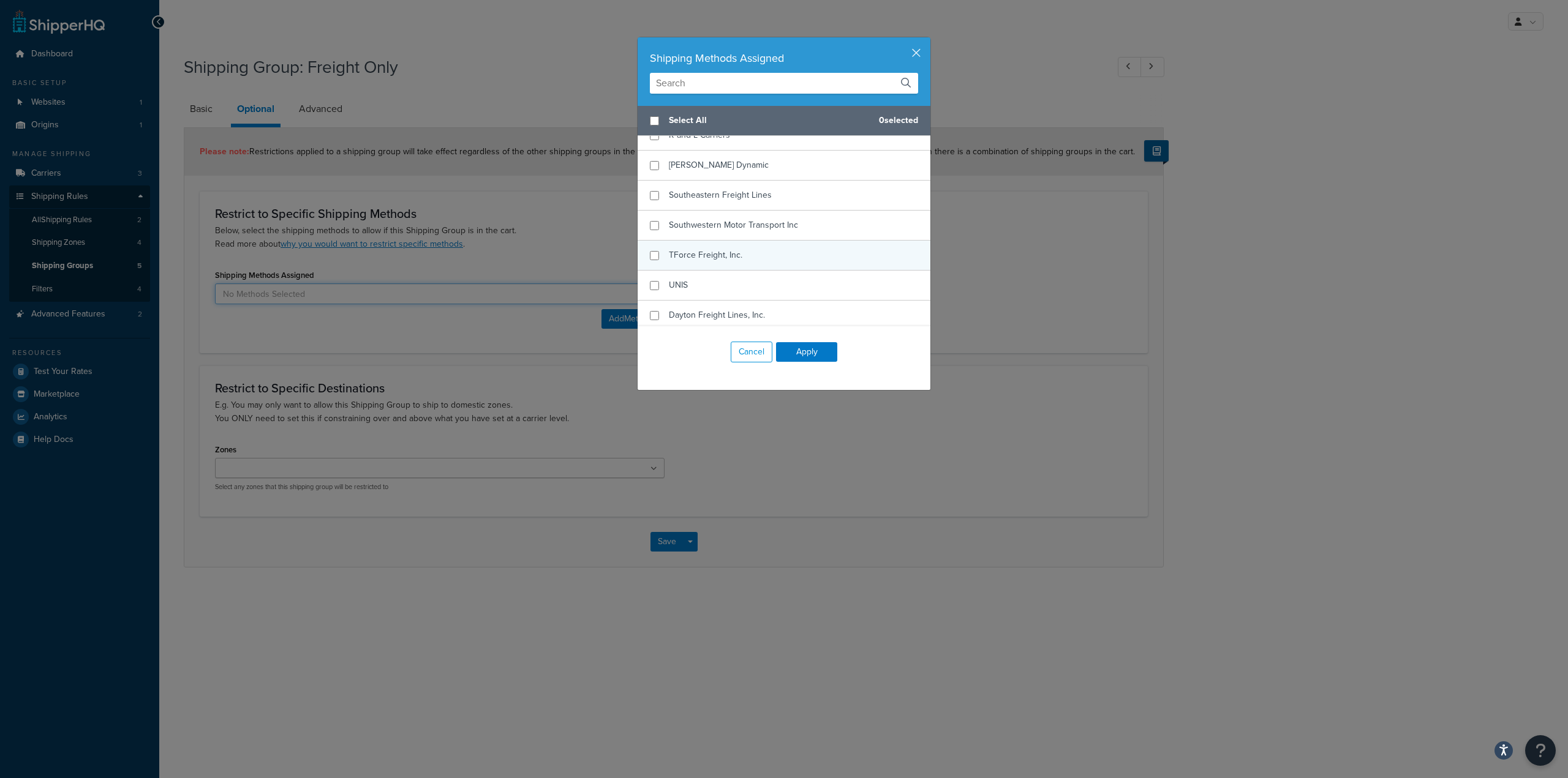
scroll to position [551, 0]
click at [650, 313] on input "checkbox" at bounding box center [655, 318] width 9 height 9
checkbox input "true"
click at [650, 283] on input "checkbox" at bounding box center [655, 288] width 9 height 9
checkbox input "true"
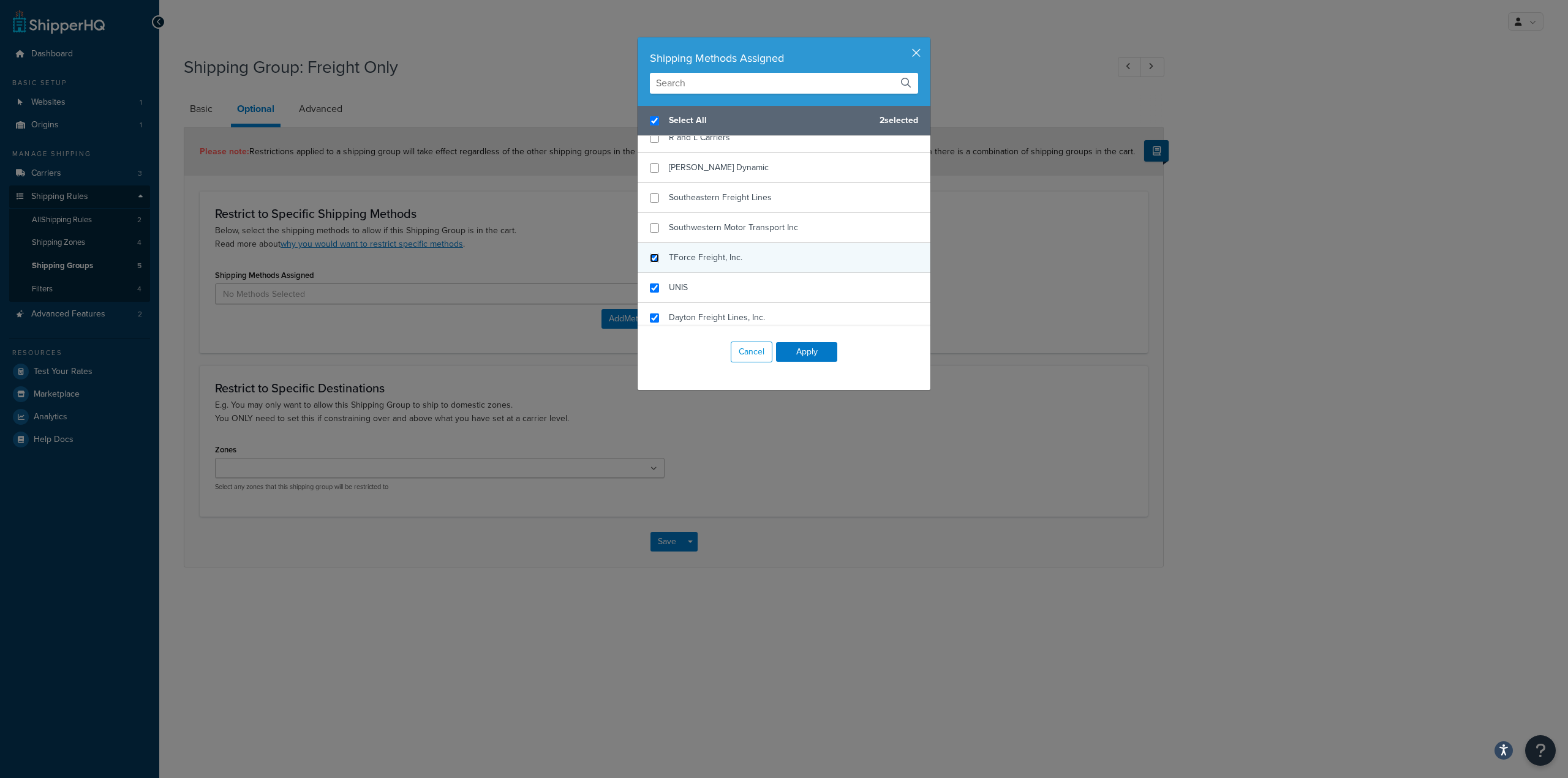
checkbox input "true"
click at [650, 253] on input "checkbox" at bounding box center [655, 258] width 9 height 9
checkbox input "true"
checkbox input "false"
checkbox input "true"
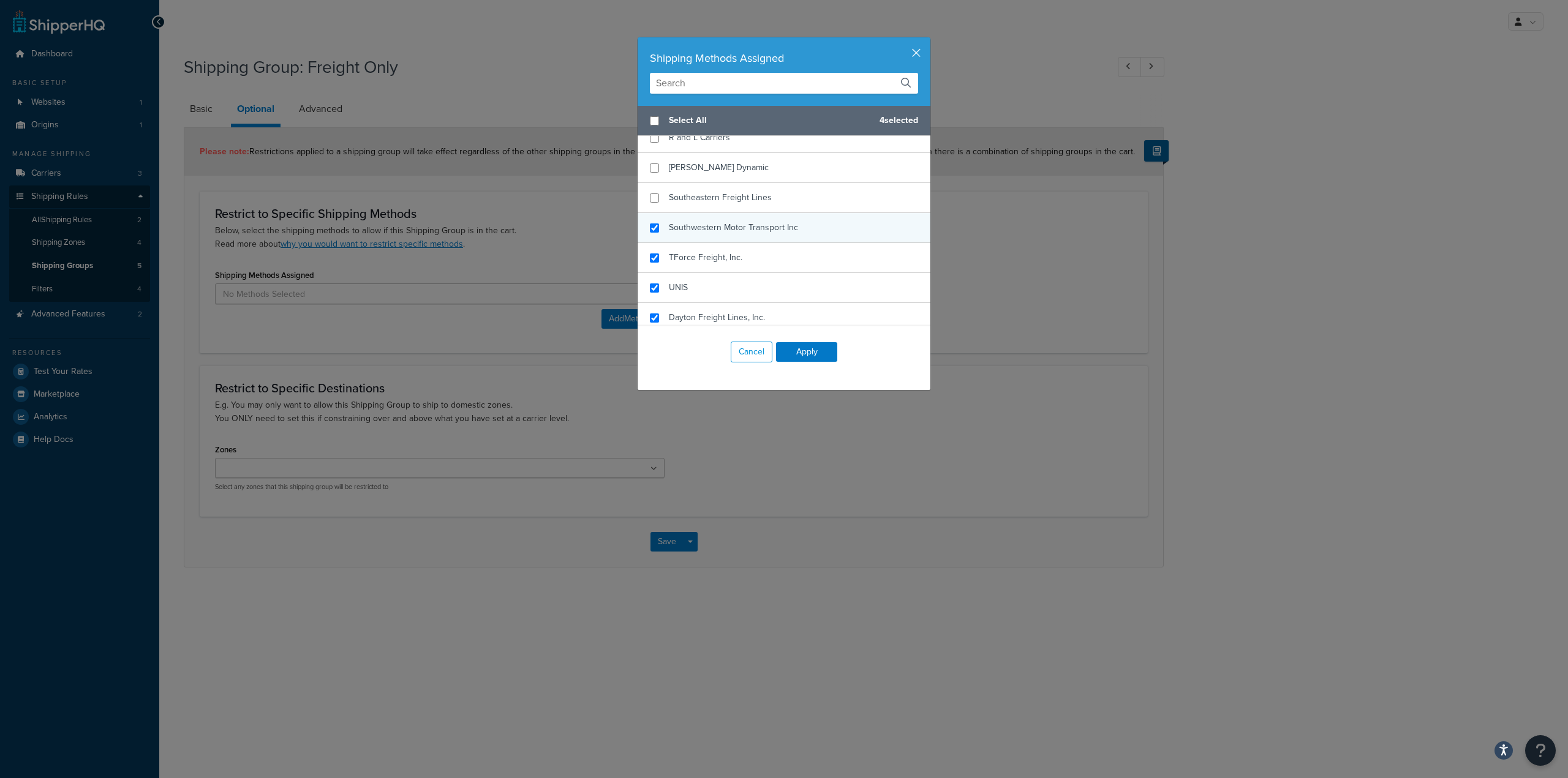
click at [650, 217] on div "Southwestern Motor Transport Inc" at bounding box center [784, 228] width 293 height 30
click at [650, 194] on input "checkbox" at bounding box center [655, 198] width 9 height 9
checkbox input "true"
click at [650, 166] on input "checkbox" at bounding box center [655, 168] width 9 height 9
checkbox input "true"
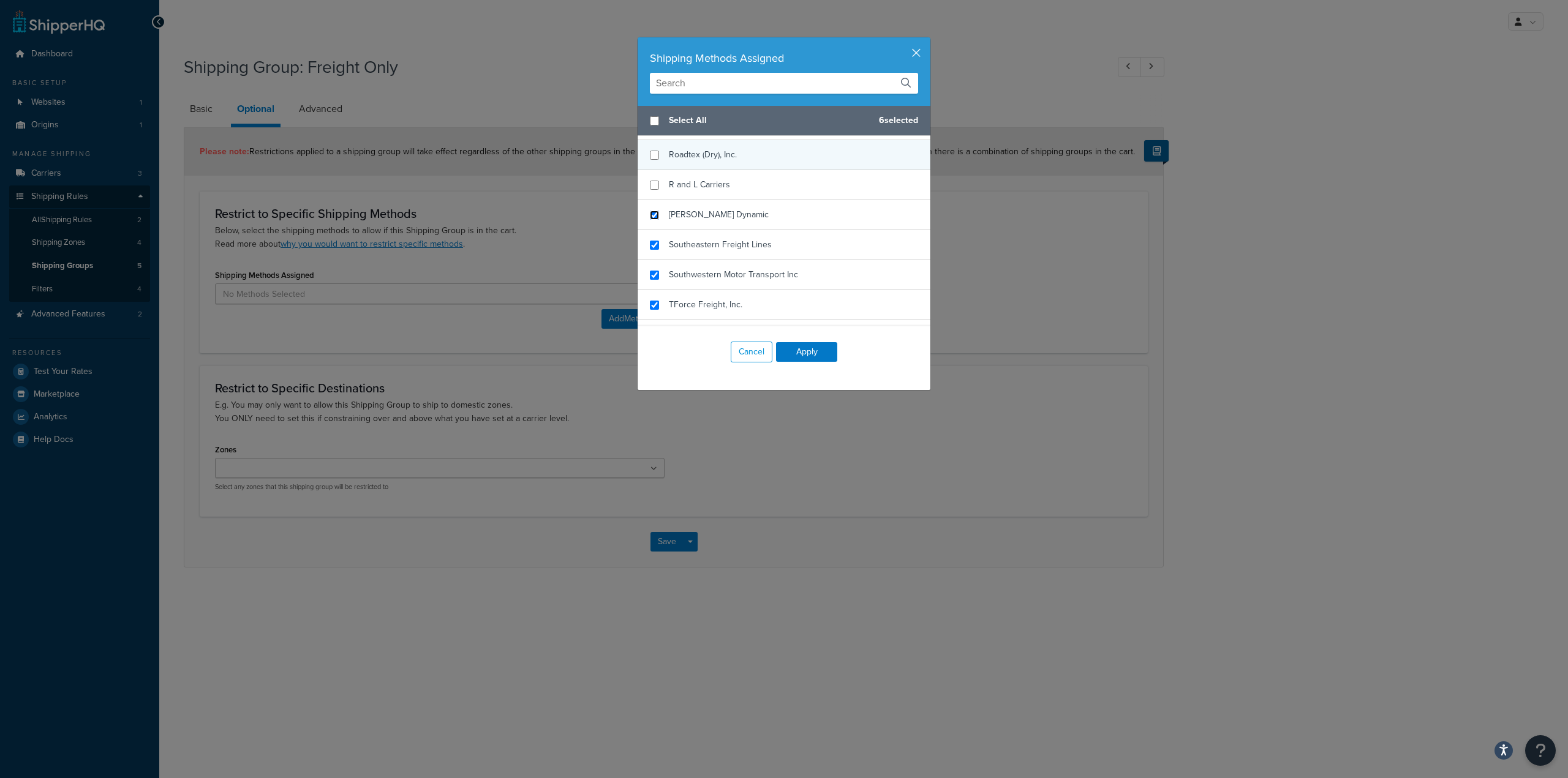
scroll to position [428, 0]
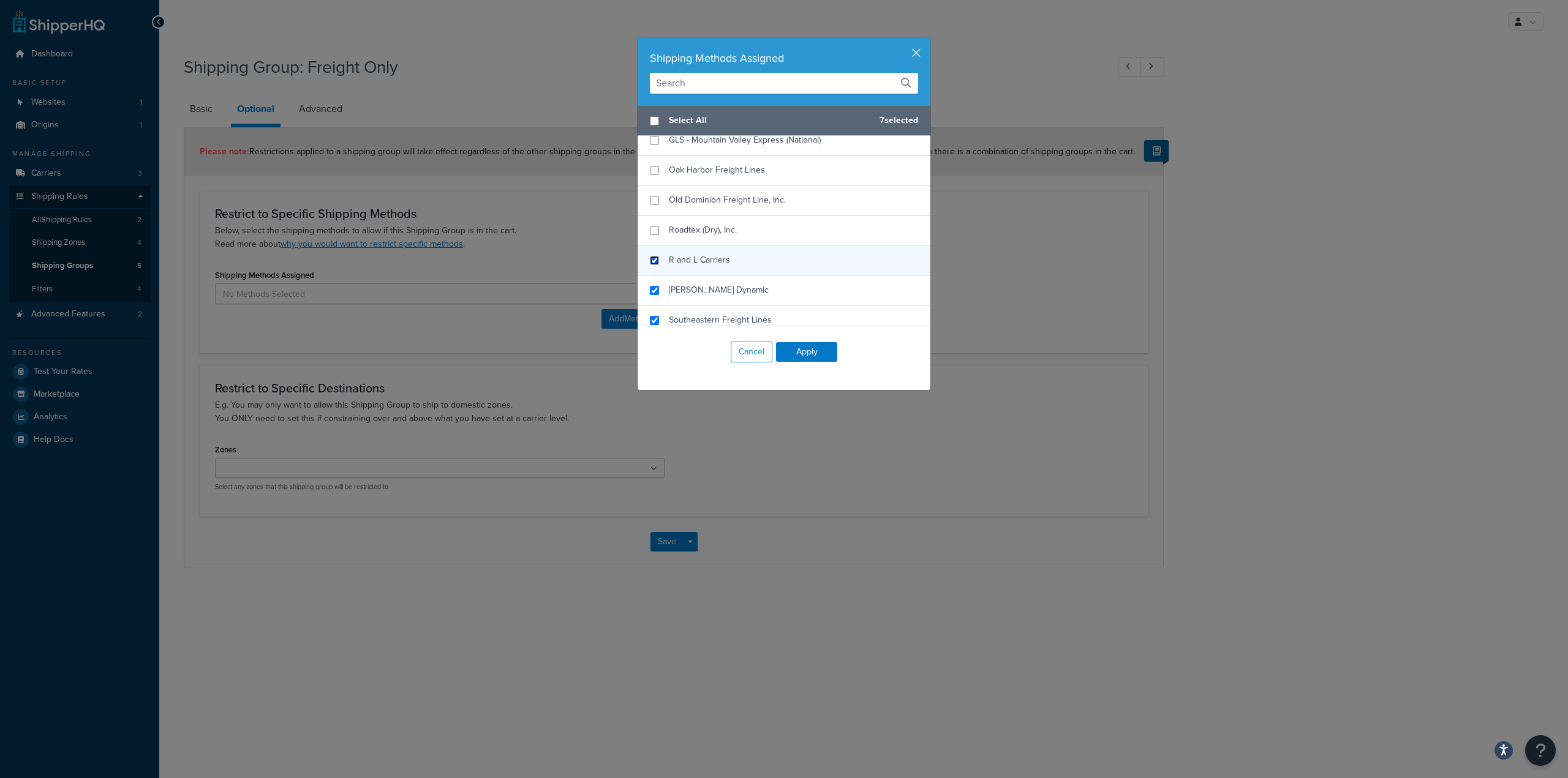
click at [652, 256] on input "checkbox" at bounding box center [655, 261] width 9 height 9
checkbox input "true"
click at [650, 226] on input "checkbox" at bounding box center [655, 231] width 9 height 9
checkbox input "true"
click at [650, 199] on input "checkbox" at bounding box center [655, 201] width 9 height 9
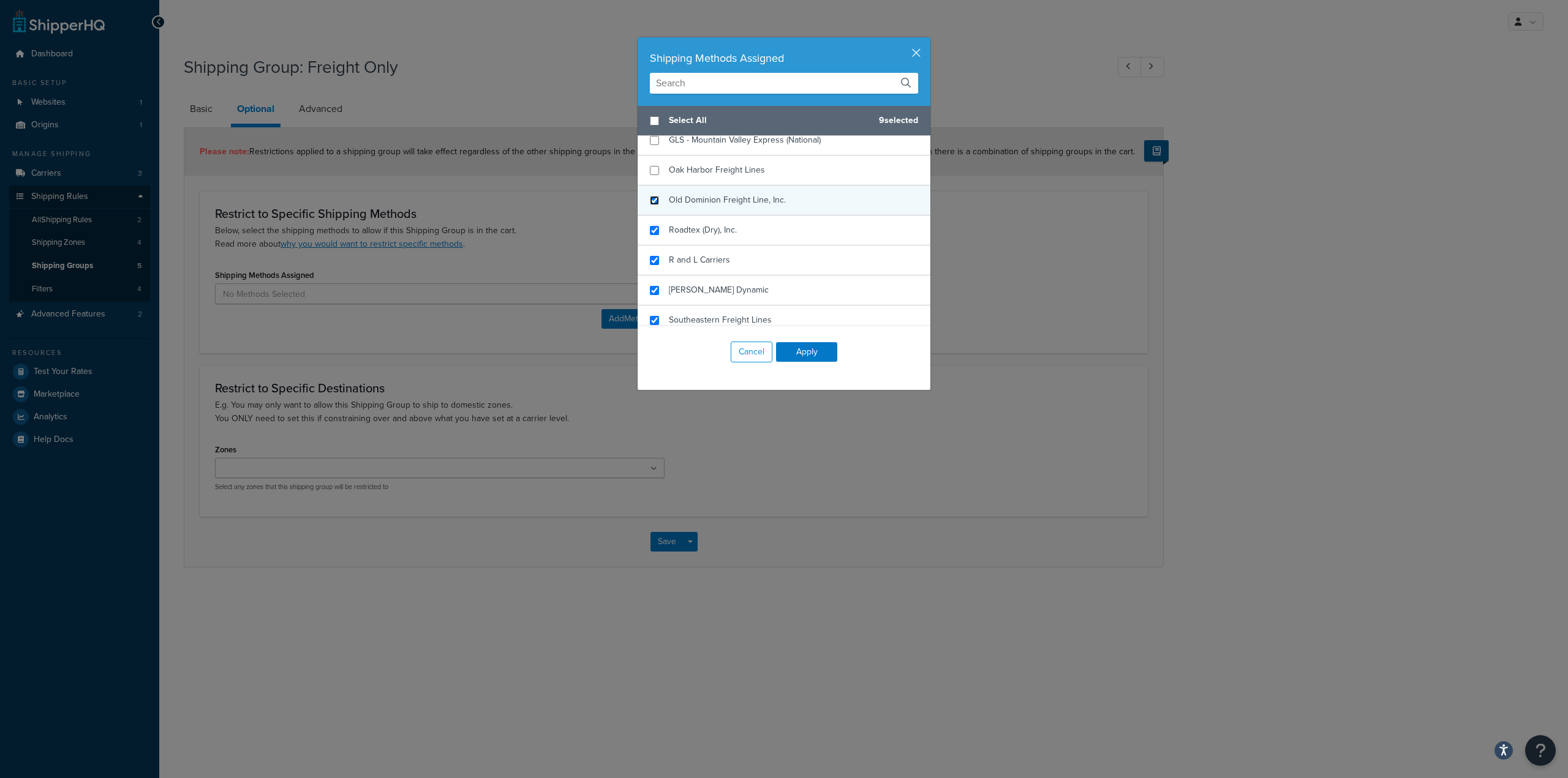
checkbox input "true"
click at [652, 288] on input "checkbox" at bounding box center [655, 293] width 9 height 9
checkbox input "true"
click at [651, 264] on input "checkbox" at bounding box center [655, 263] width 9 height 9
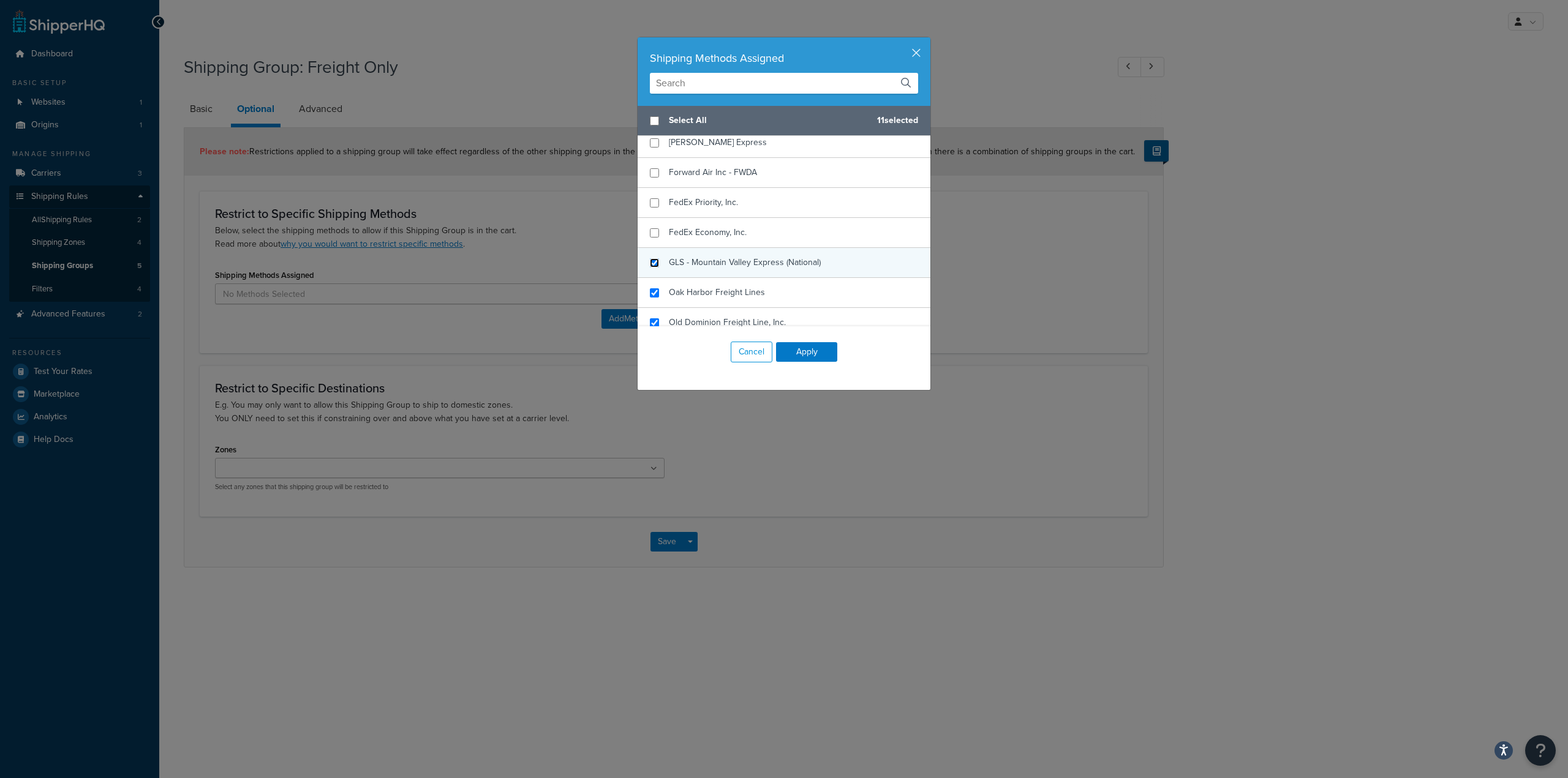
checkbox input "true"
click at [650, 233] on input "checkbox" at bounding box center [655, 233] width 9 height 9
checkbox input "true"
click at [650, 202] on input "checkbox" at bounding box center [655, 203] width 9 height 9
checkbox input "true"
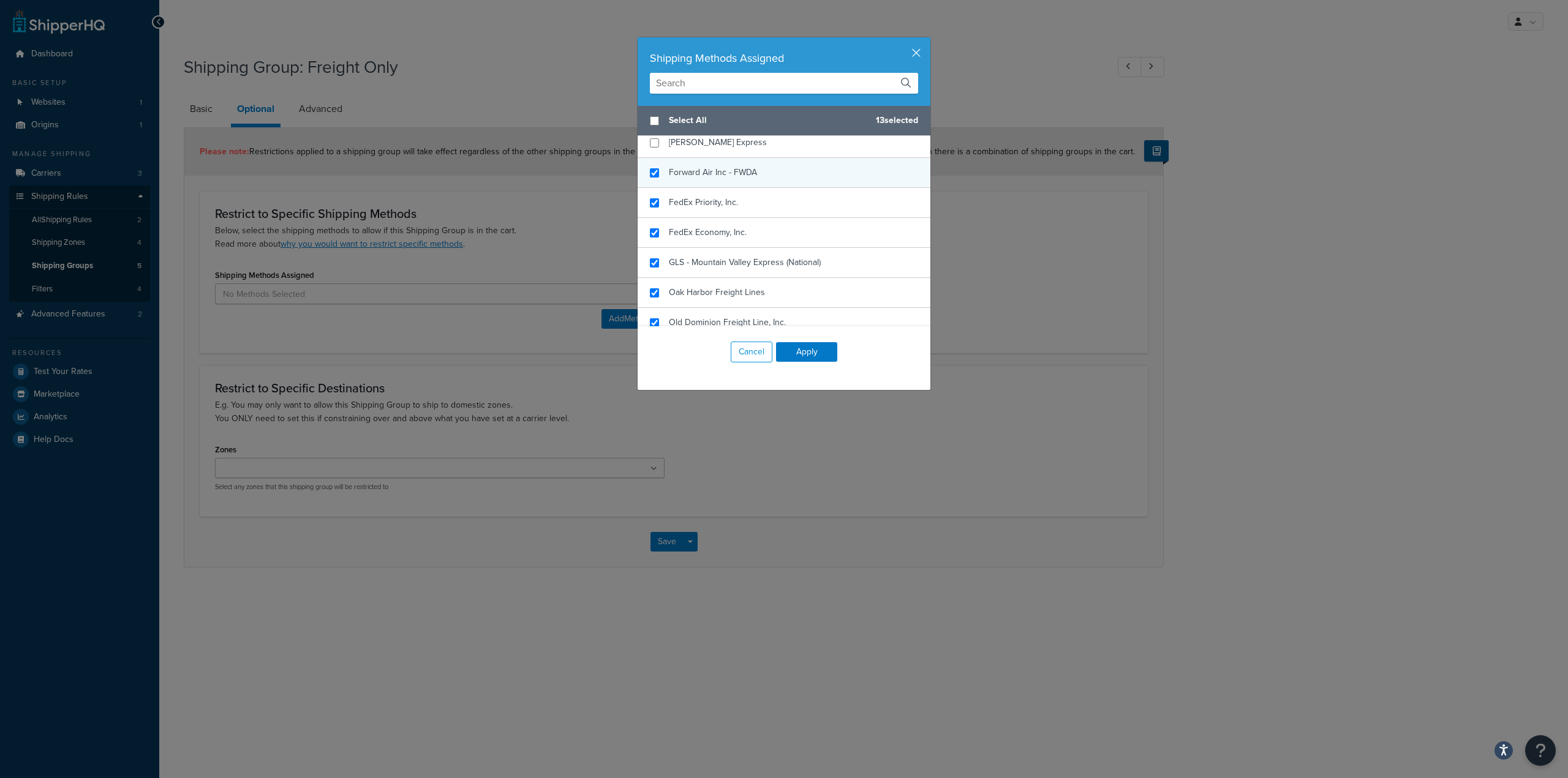
checkbox input "true"
click at [652, 176] on div "Forward Air Inc - FWDA" at bounding box center [784, 173] width 293 height 30
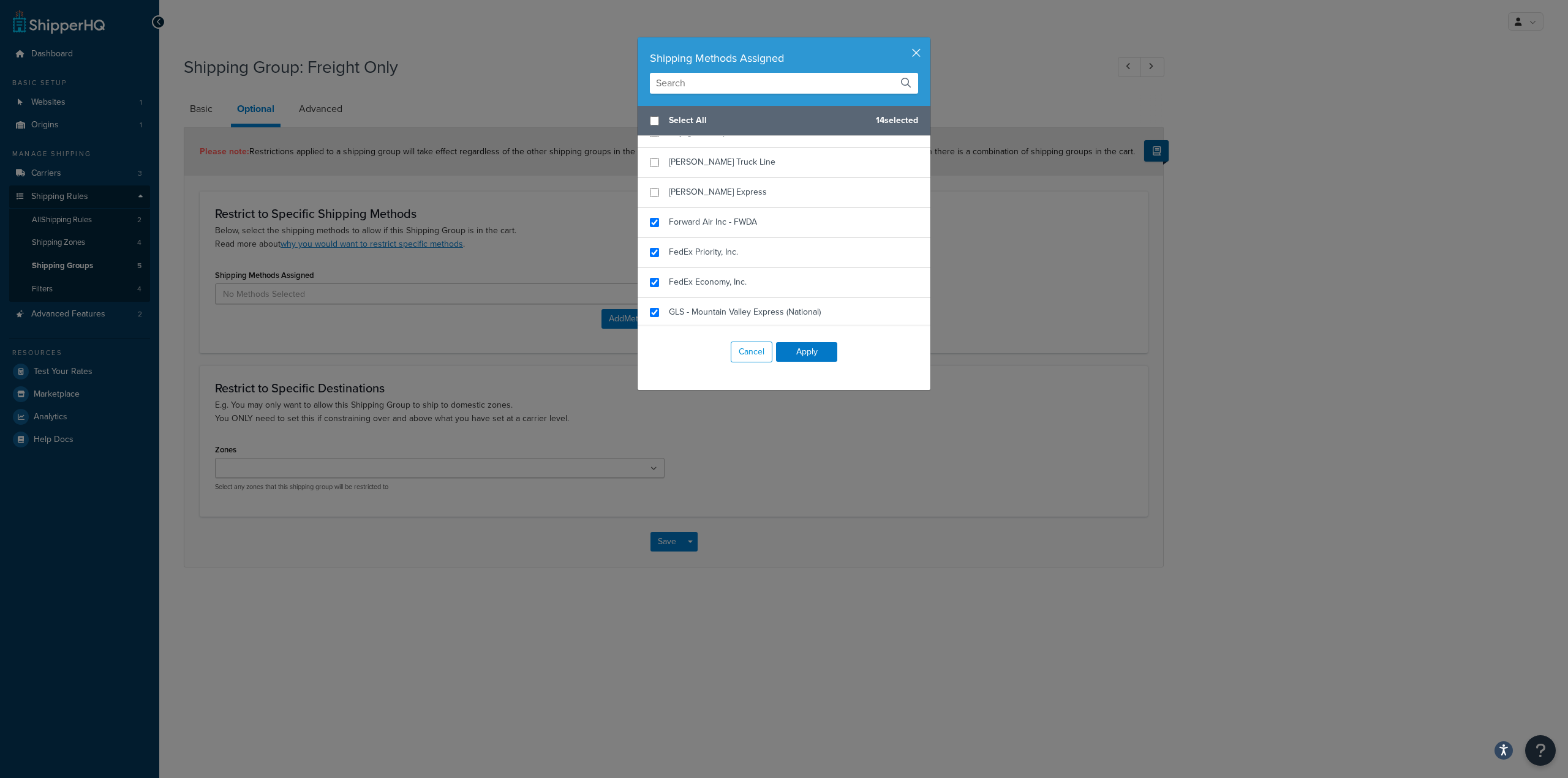
scroll to position [183, 0]
checkbox input "true"
click at [656, 265] on div "Estes Express" at bounding box center [784, 266] width 293 height 30
click at [650, 232] on input "checkbox" at bounding box center [655, 236] width 9 height 9
checkbox input "true"
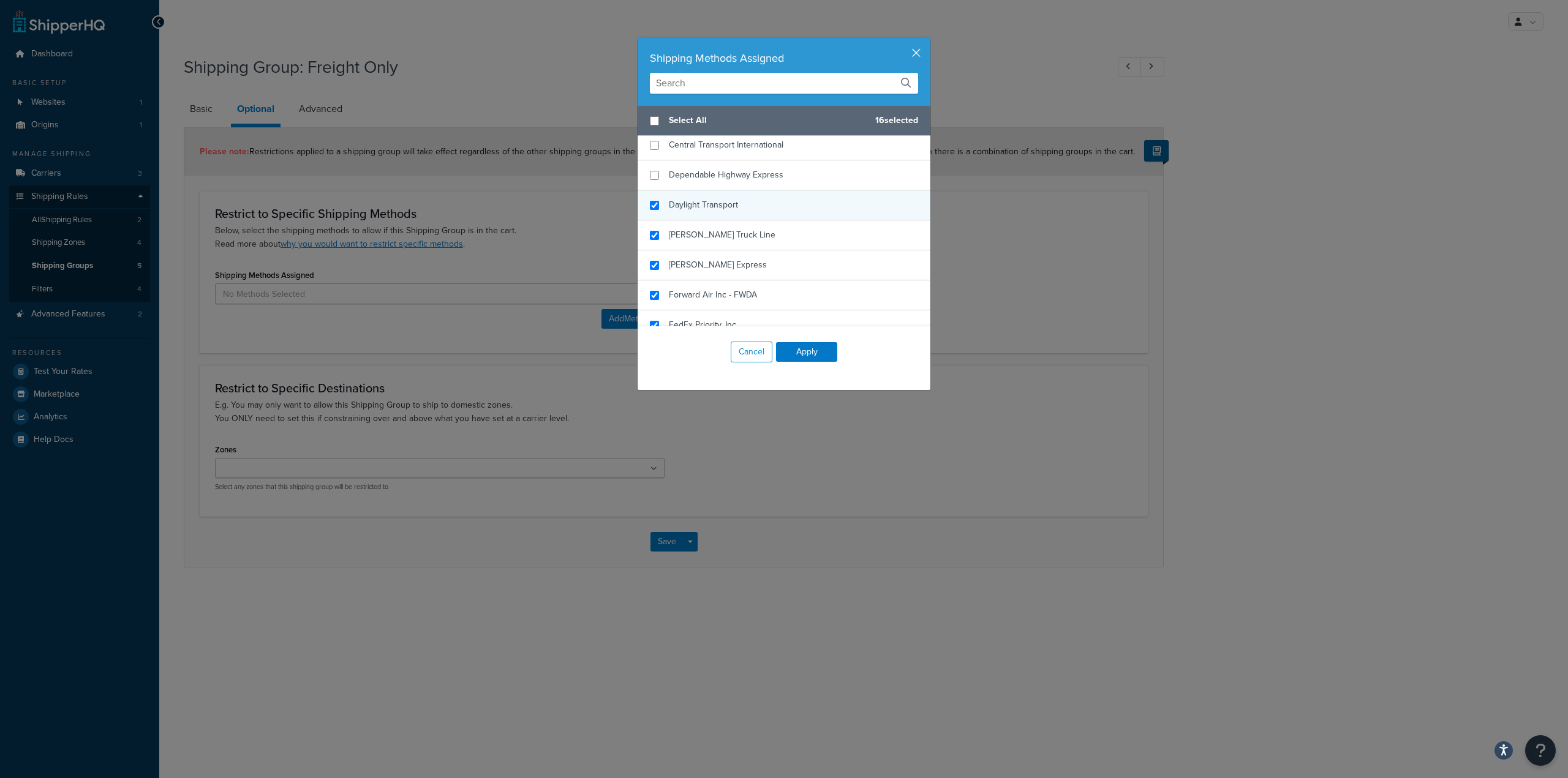
checkbox input "true"
click at [649, 208] on div "Daylight Transport" at bounding box center [784, 206] width 293 height 30
click at [650, 175] on input "checkbox" at bounding box center [655, 176] width 9 height 9
checkbox input "true"
click at [652, 145] on input "checkbox" at bounding box center [655, 146] width 9 height 9
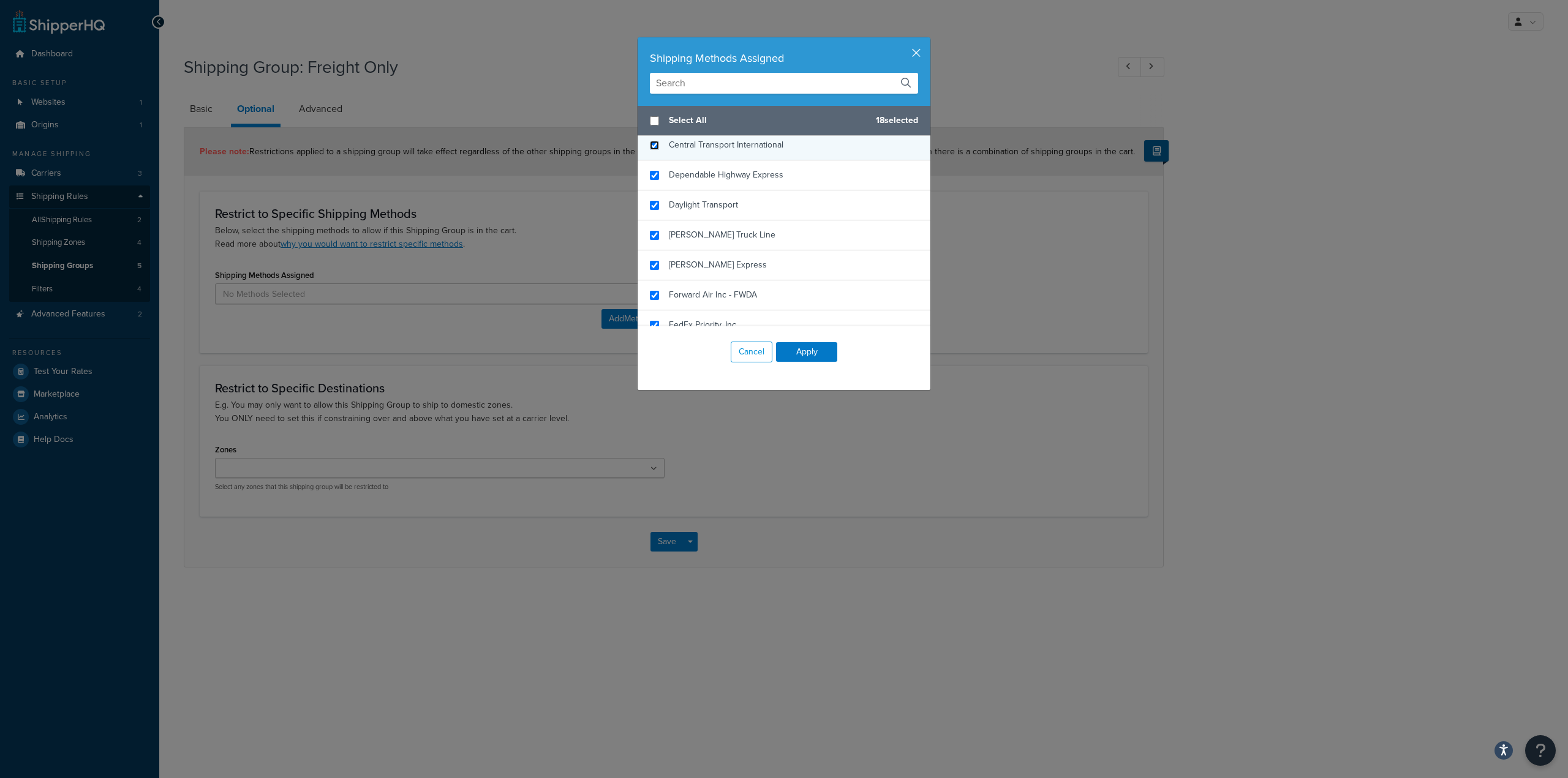
checkbox input "true"
click at [650, 299] on input "checkbox" at bounding box center [655, 299] width 9 height 9
checkbox input "true"
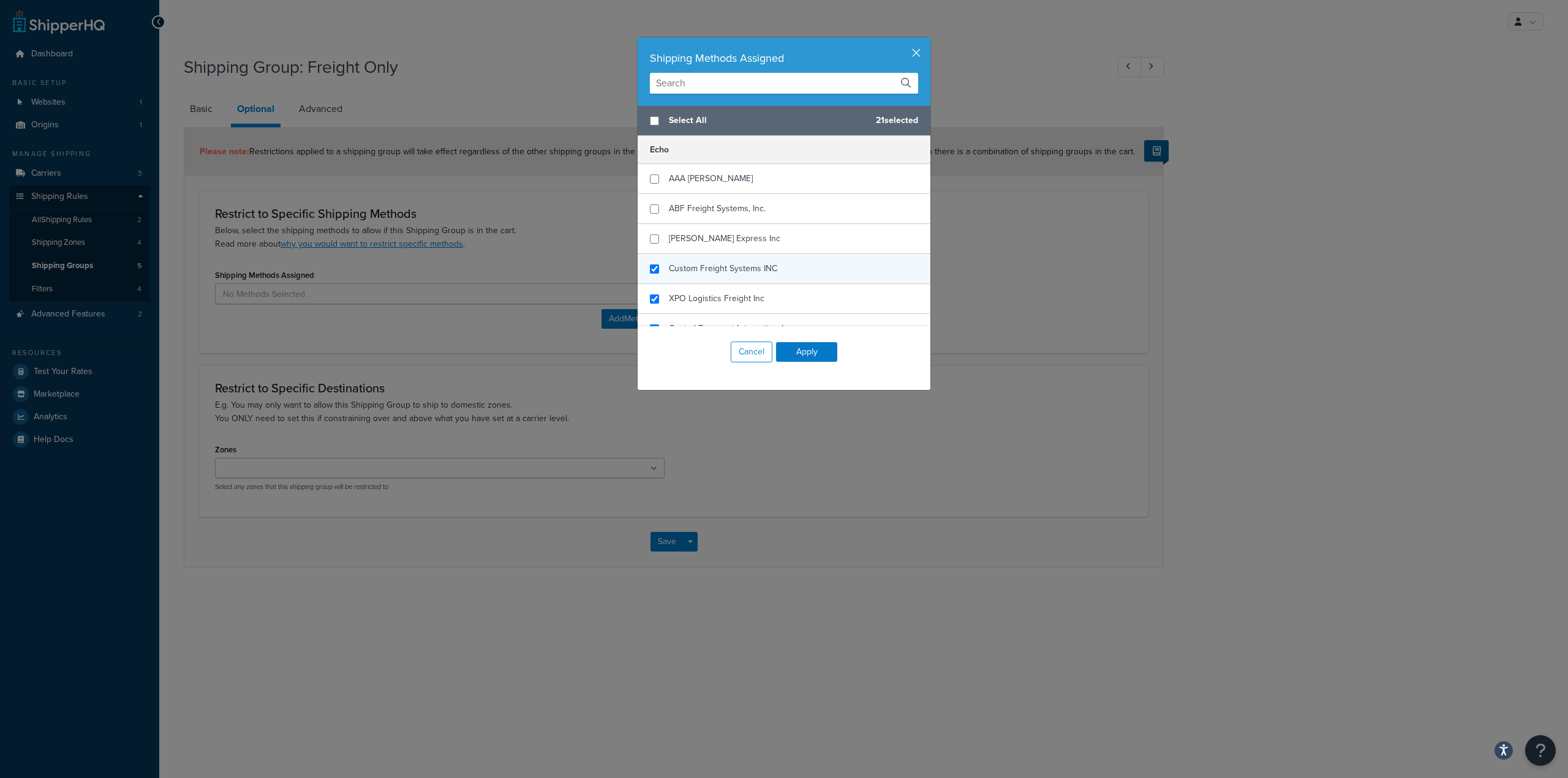
click at [648, 262] on div "Custom Freight Systems INC" at bounding box center [784, 269] width 293 height 30
click at [650, 242] on input "checkbox" at bounding box center [655, 239] width 9 height 9
checkbox input "true"
click at [650, 208] on input "checkbox" at bounding box center [655, 209] width 9 height 9
checkbox input "true"
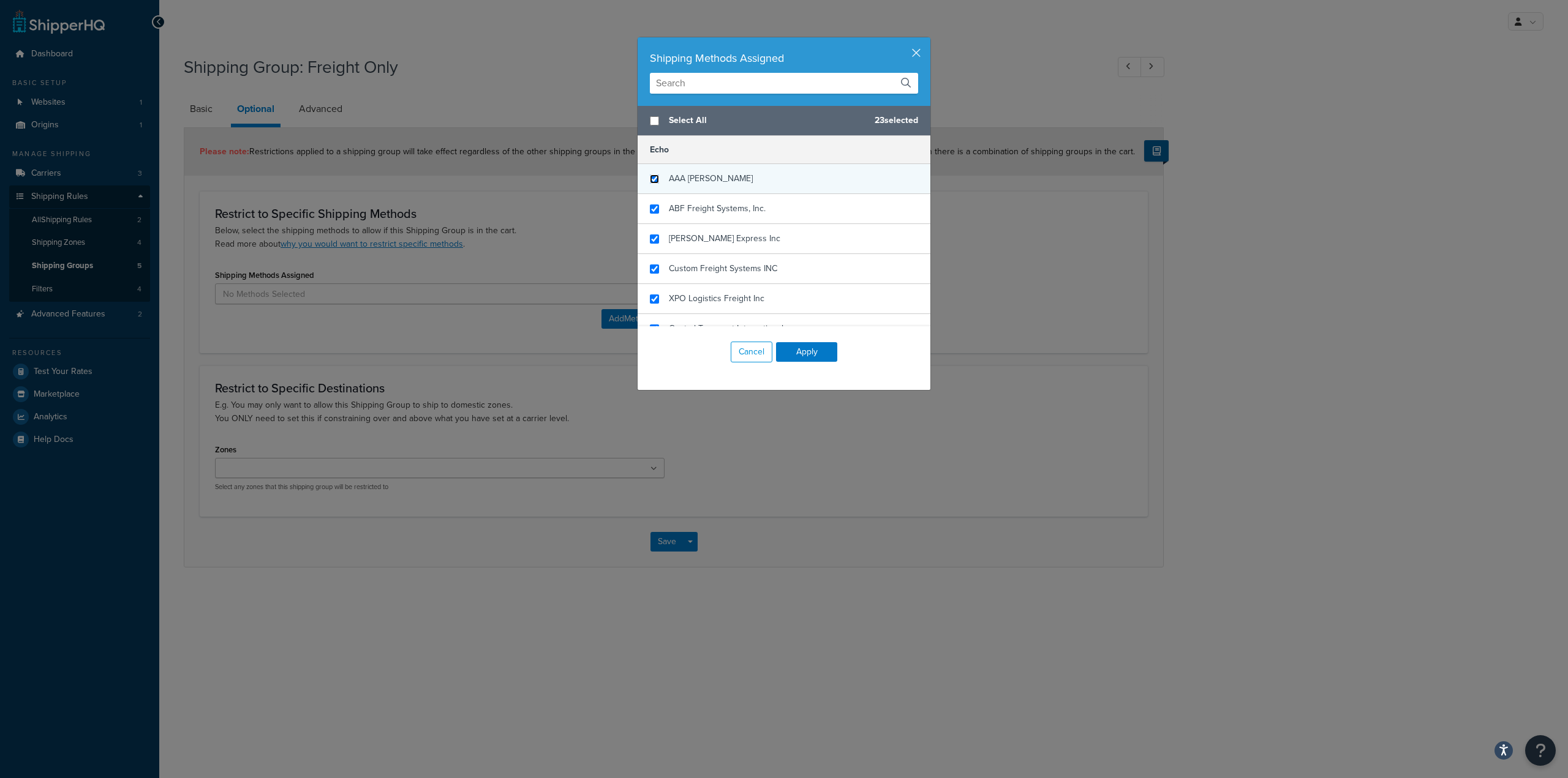
click at [650, 178] on input "checkbox" at bounding box center [655, 180] width 9 height 9
checkbox input "true"
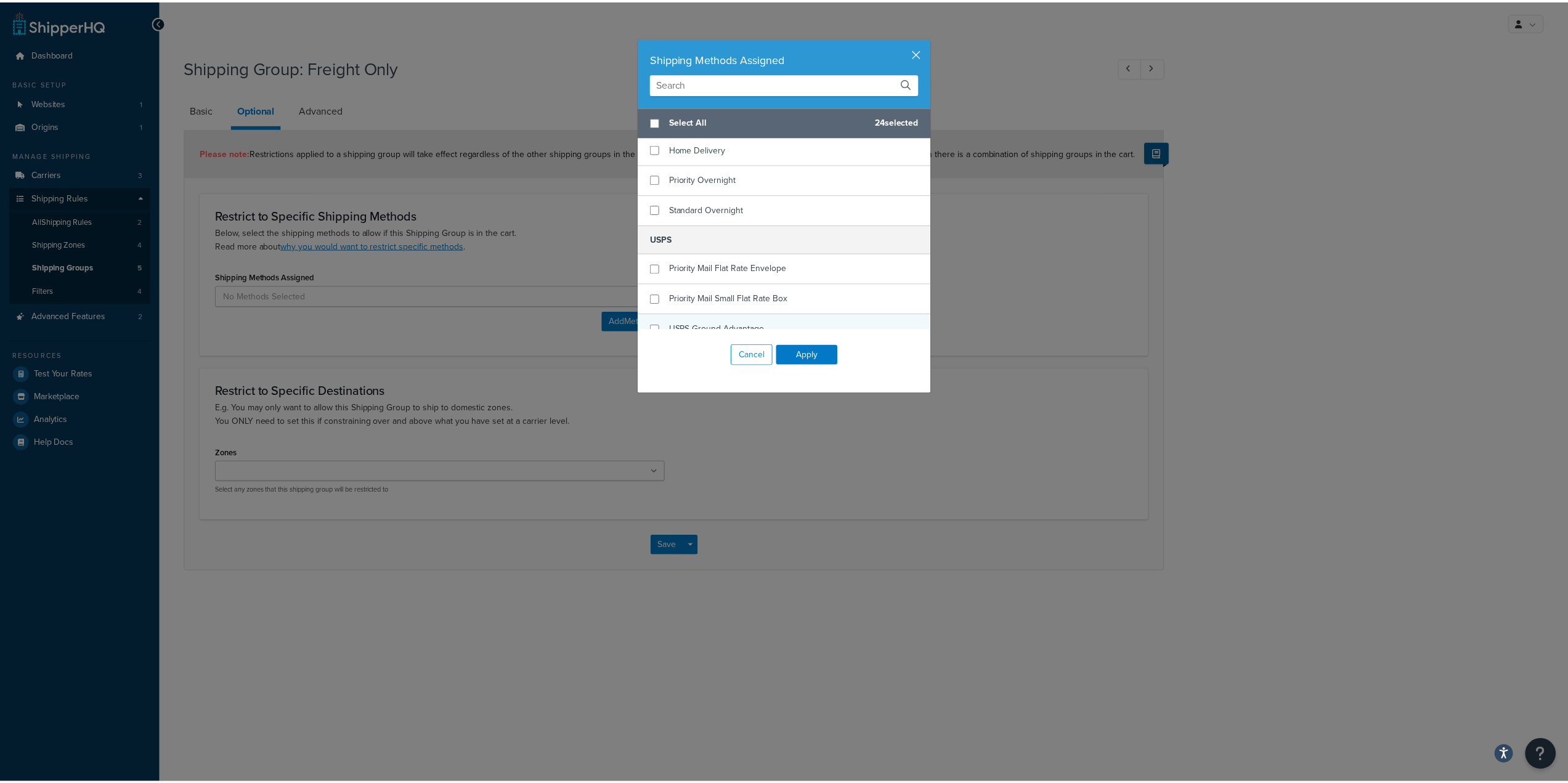
scroll to position [822, 0]
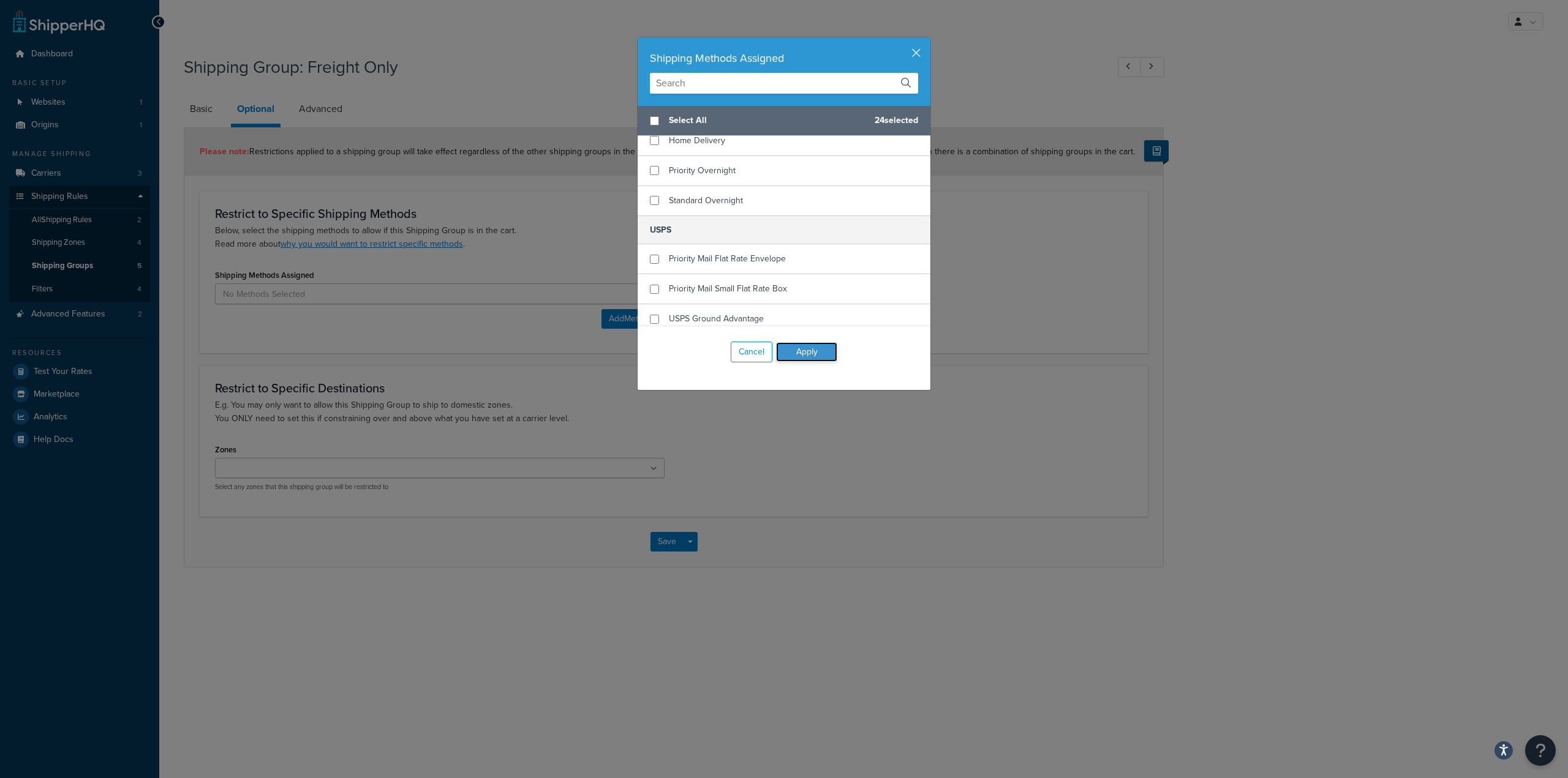
click at [812, 352] on button "Apply" at bounding box center [806, 352] width 61 height 20
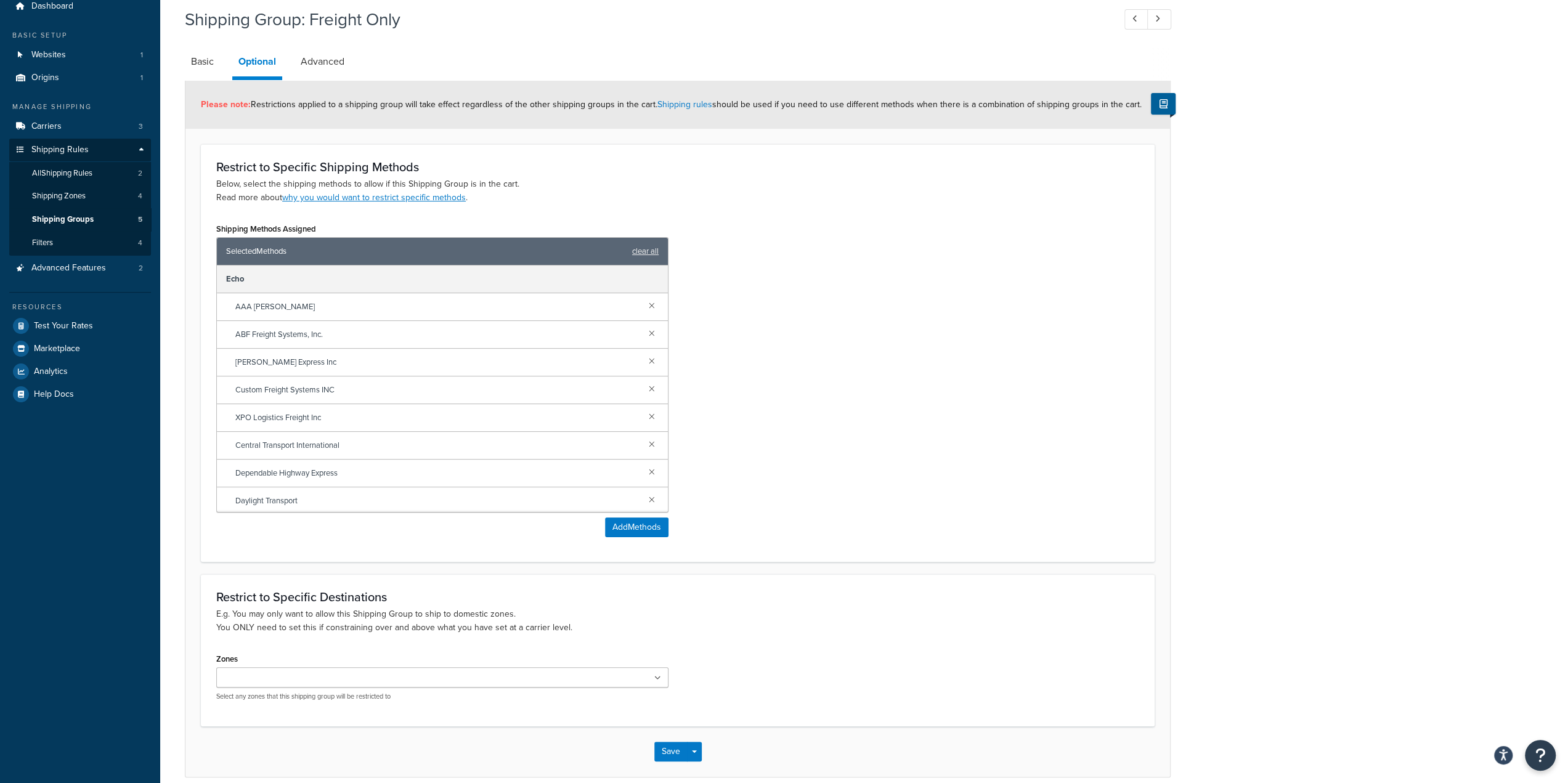
scroll to position [103, 0]
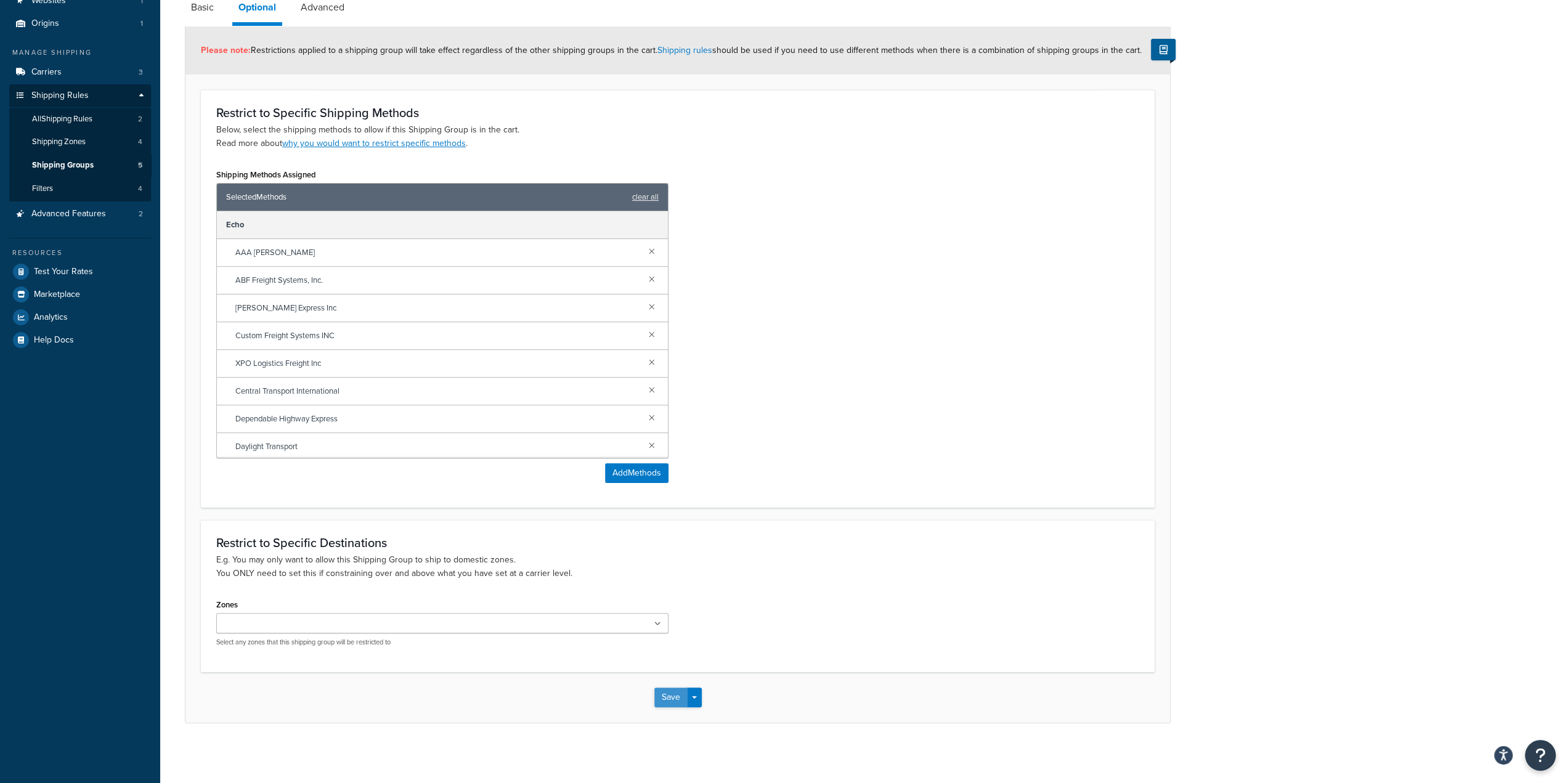
click at [664, 695] on button "Save" at bounding box center [670, 697] width 33 height 20
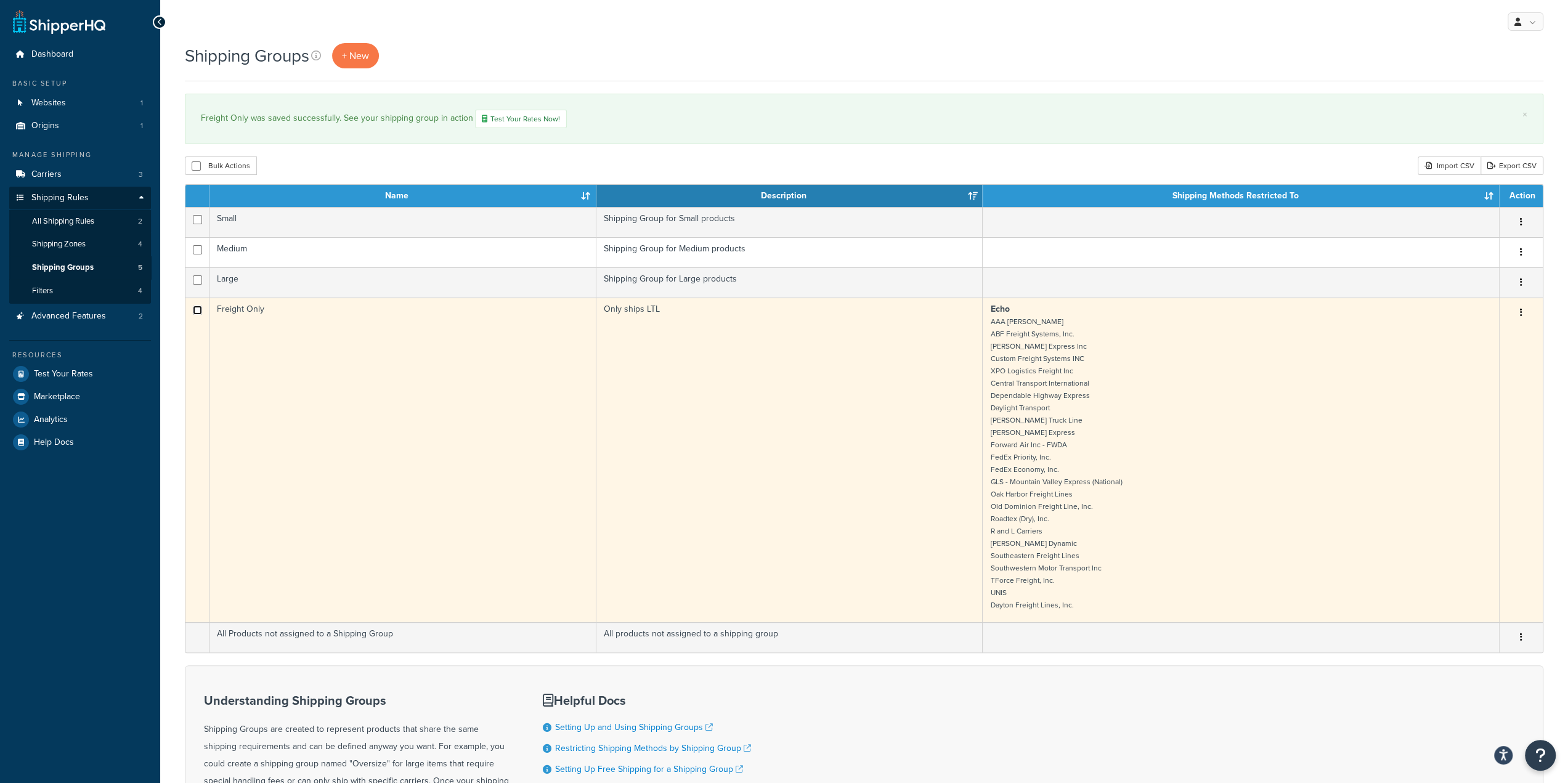
click at [200, 254] on input "checkbox" at bounding box center [198, 250] width 9 height 9
checkbox input "true"
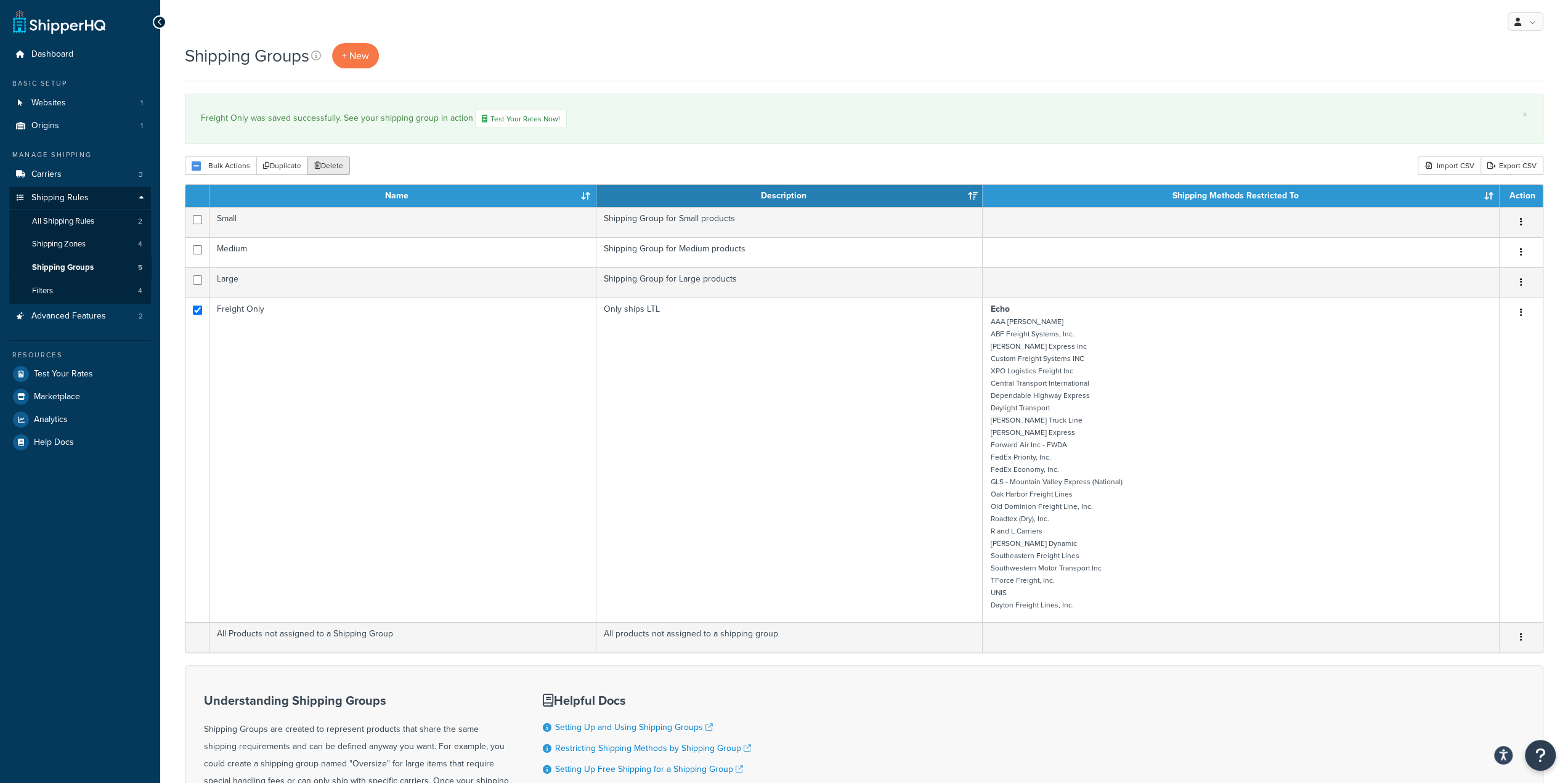
drag, startPoint x: 340, startPoint y: 163, endPoint x: 844, endPoint y: 43, distance: 518.1
click at [340, 163] on button "Delete" at bounding box center [328, 166] width 42 height 19
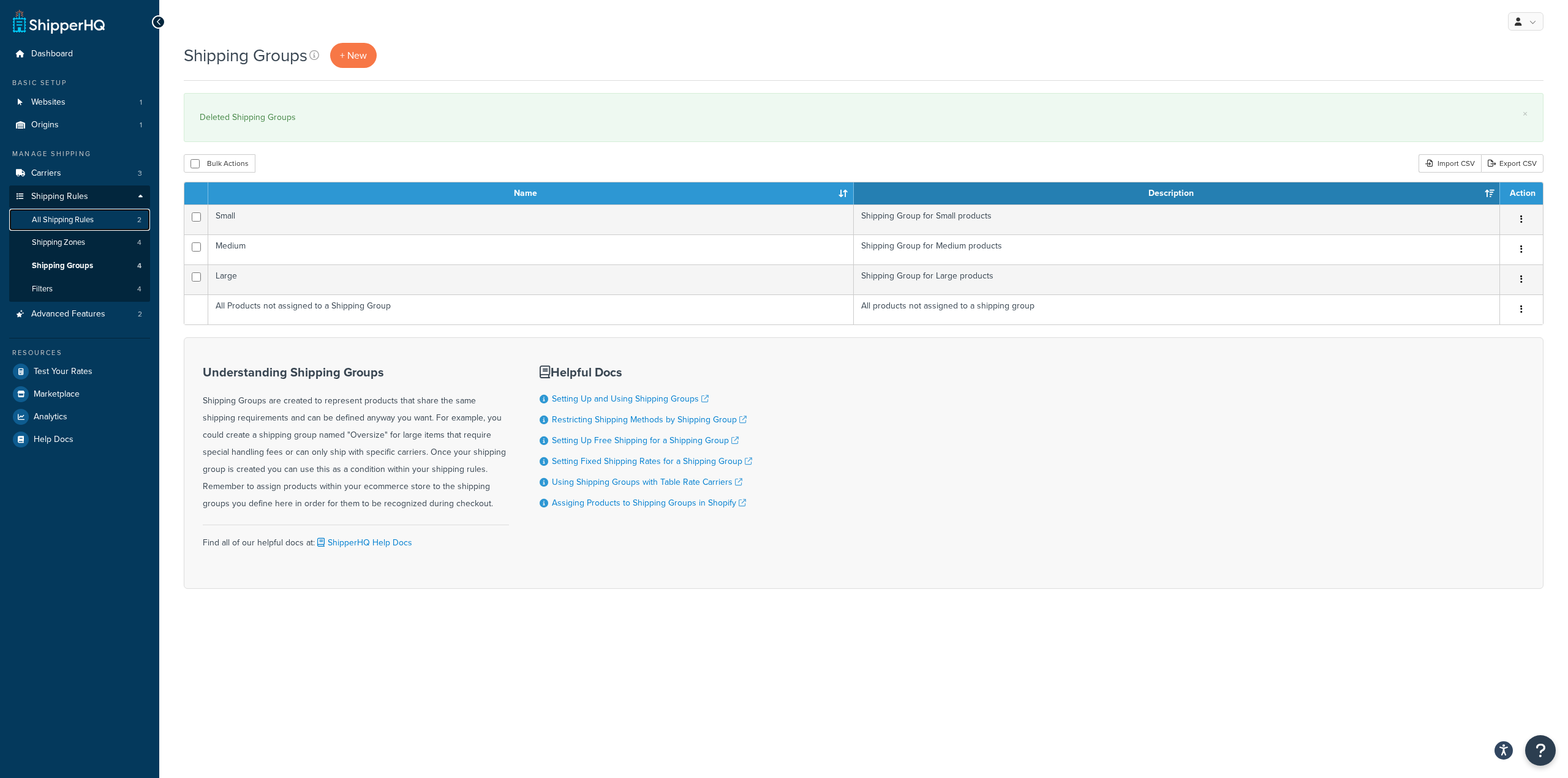
click at [60, 223] on span "All Shipping Rules" at bounding box center [63, 220] width 62 height 10
